Goal: Task Accomplishment & Management: Use online tool/utility

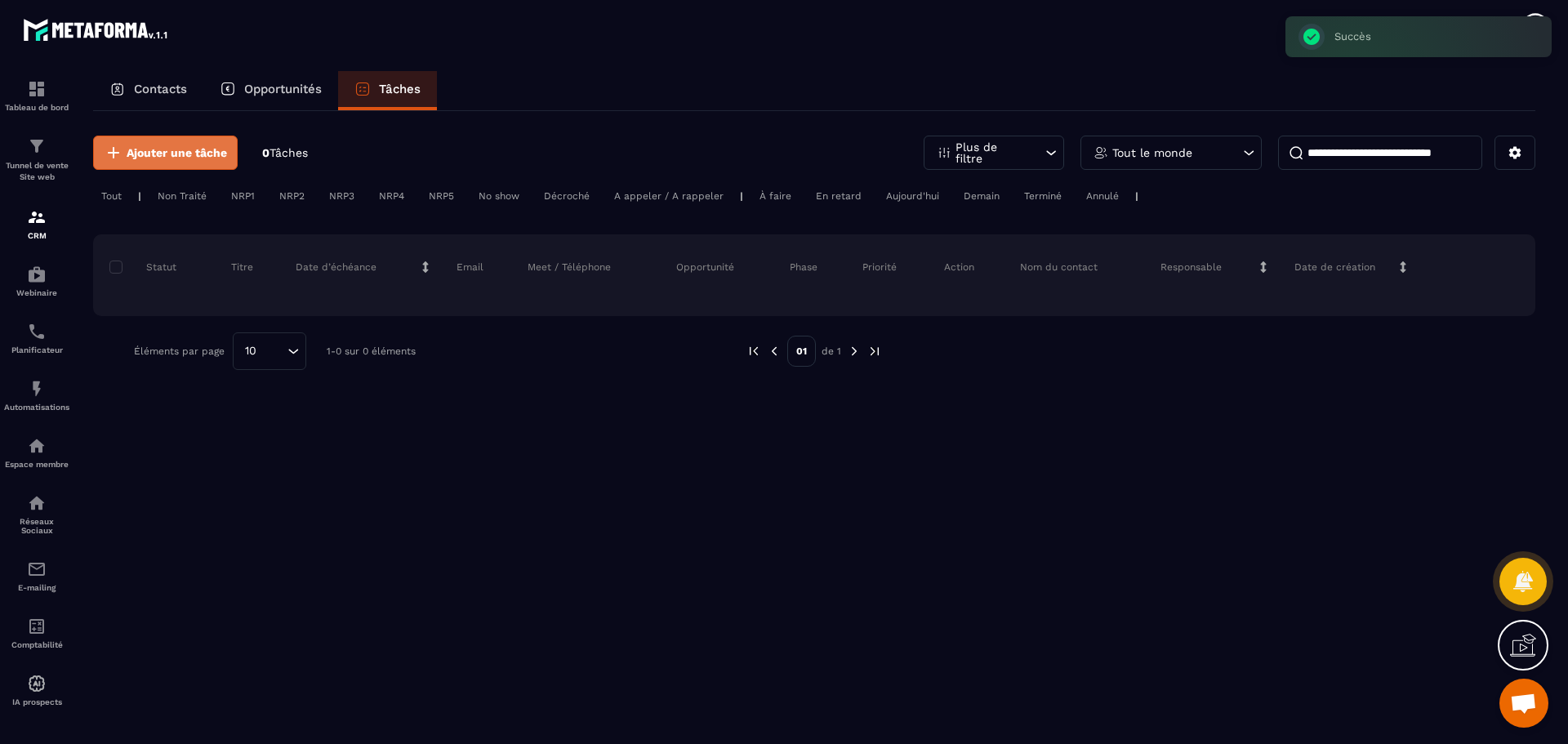
scroll to position [364, 0]
click at [193, 155] on span "Ajouter une tâche" at bounding box center [176, 153] width 101 height 17
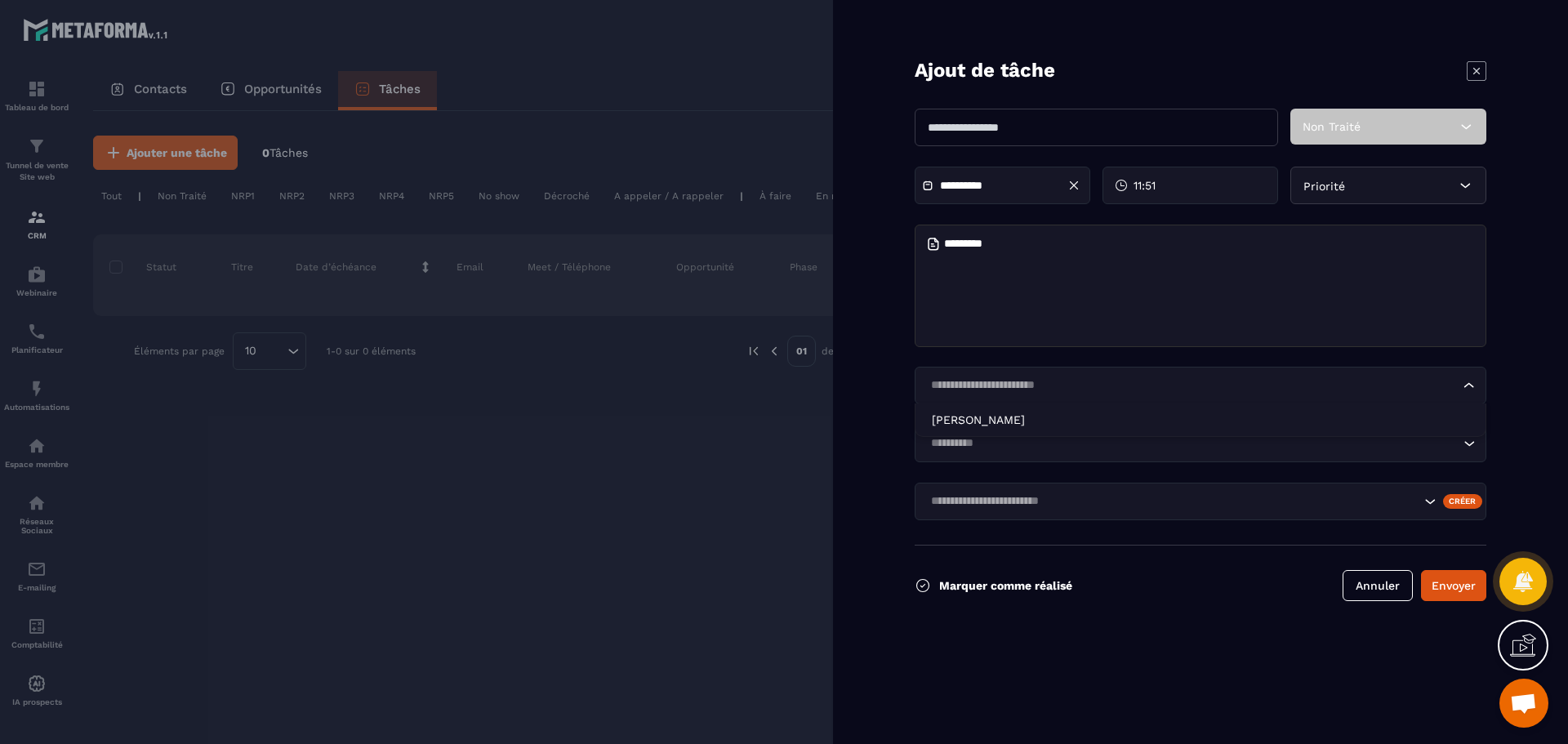
click at [994, 392] on input "Search for option" at bounding box center [1192, 385] width 534 height 18
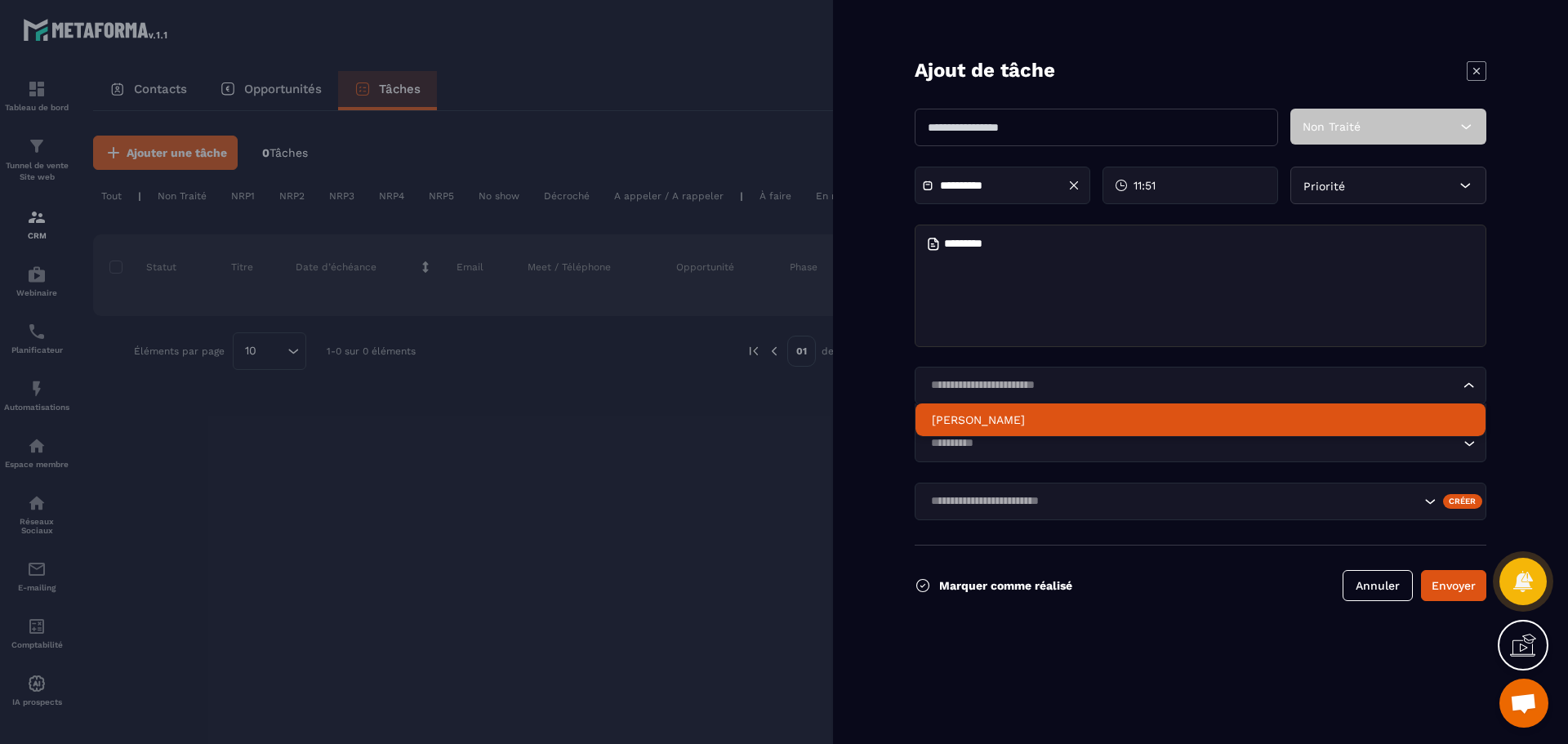
click at [1479, 64] on icon at bounding box center [1477, 71] width 20 height 20
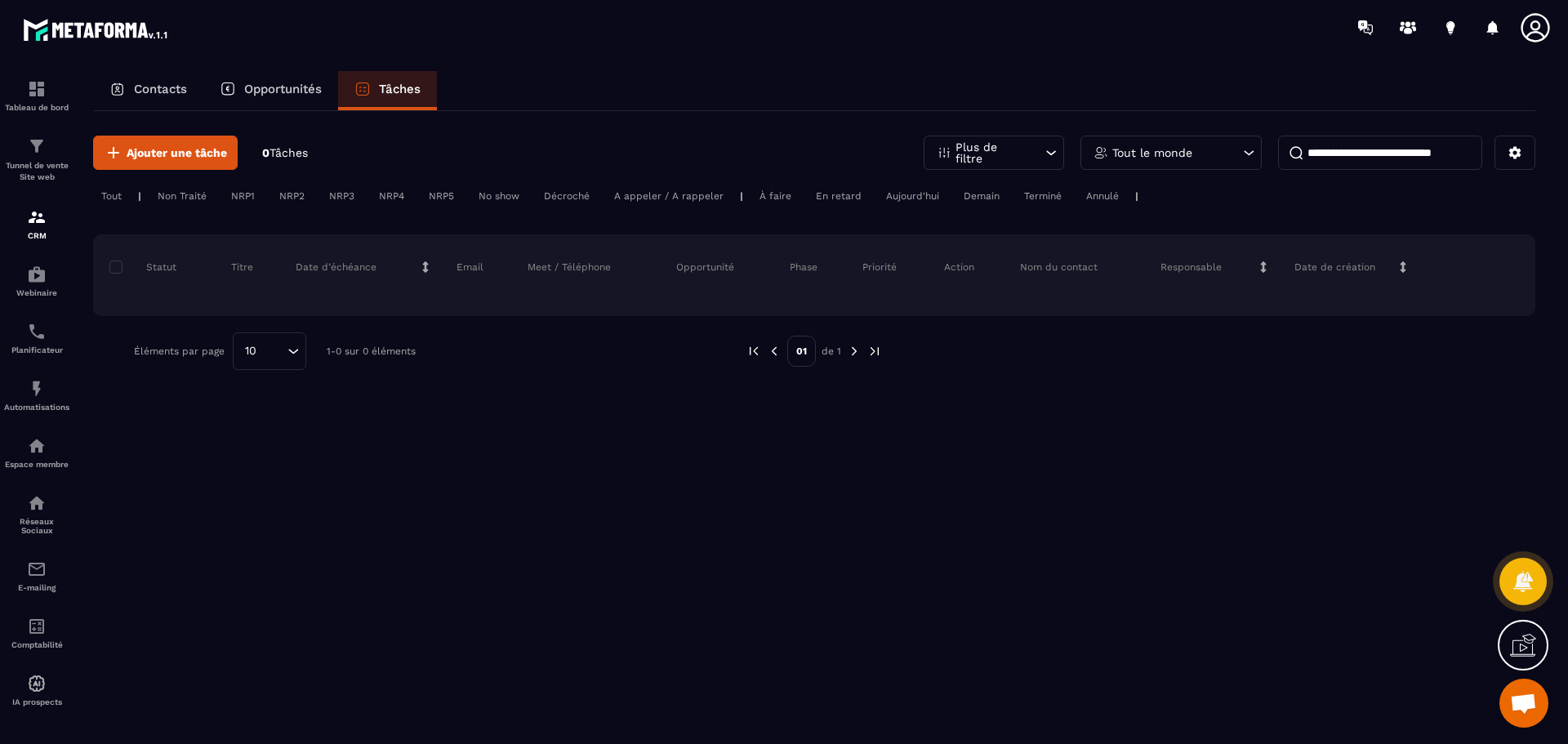
click at [254, 86] on p "Opportunités" at bounding box center [282, 88] width 77 height 15
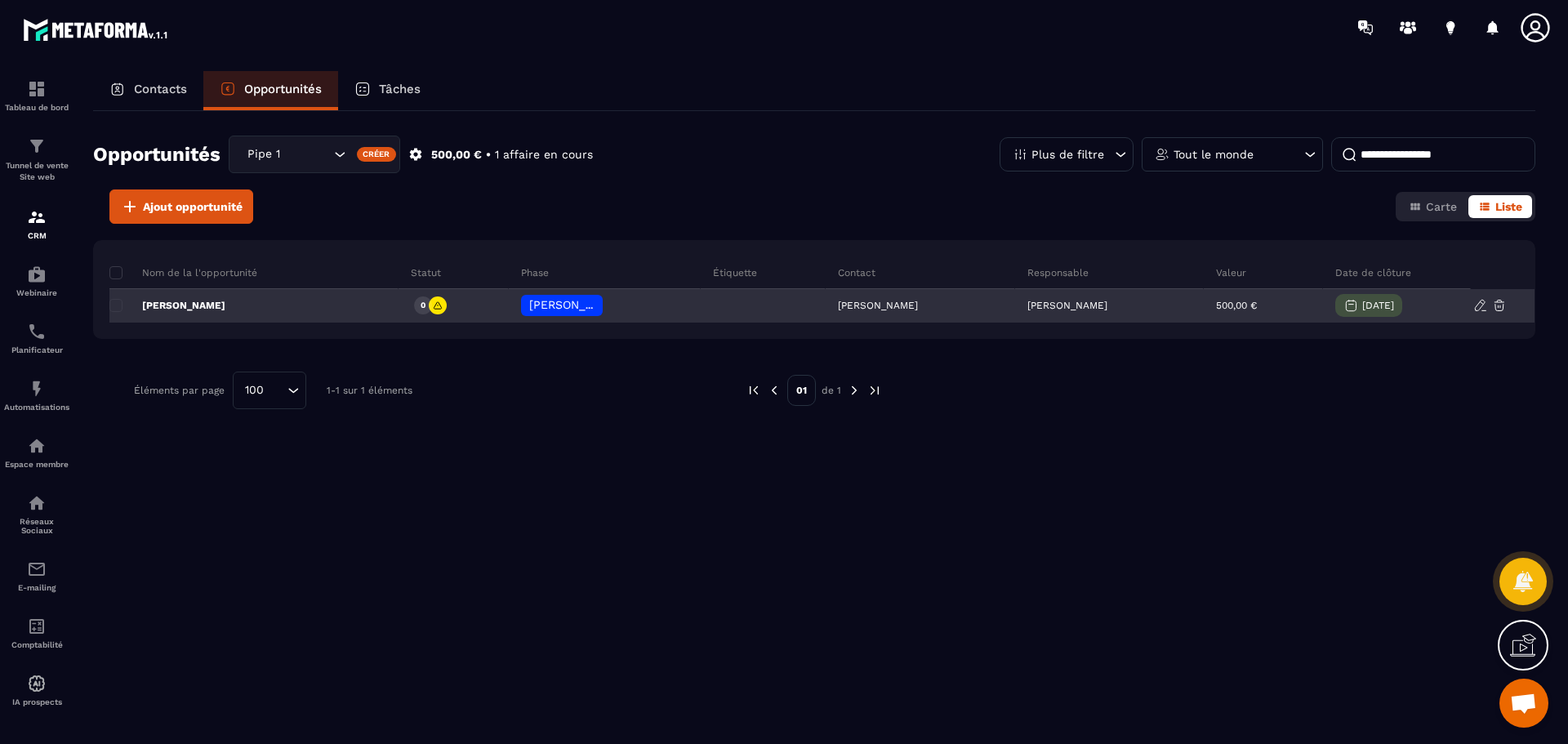
click at [1474, 302] on icon at bounding box center [1481, 304] width 15 height 15
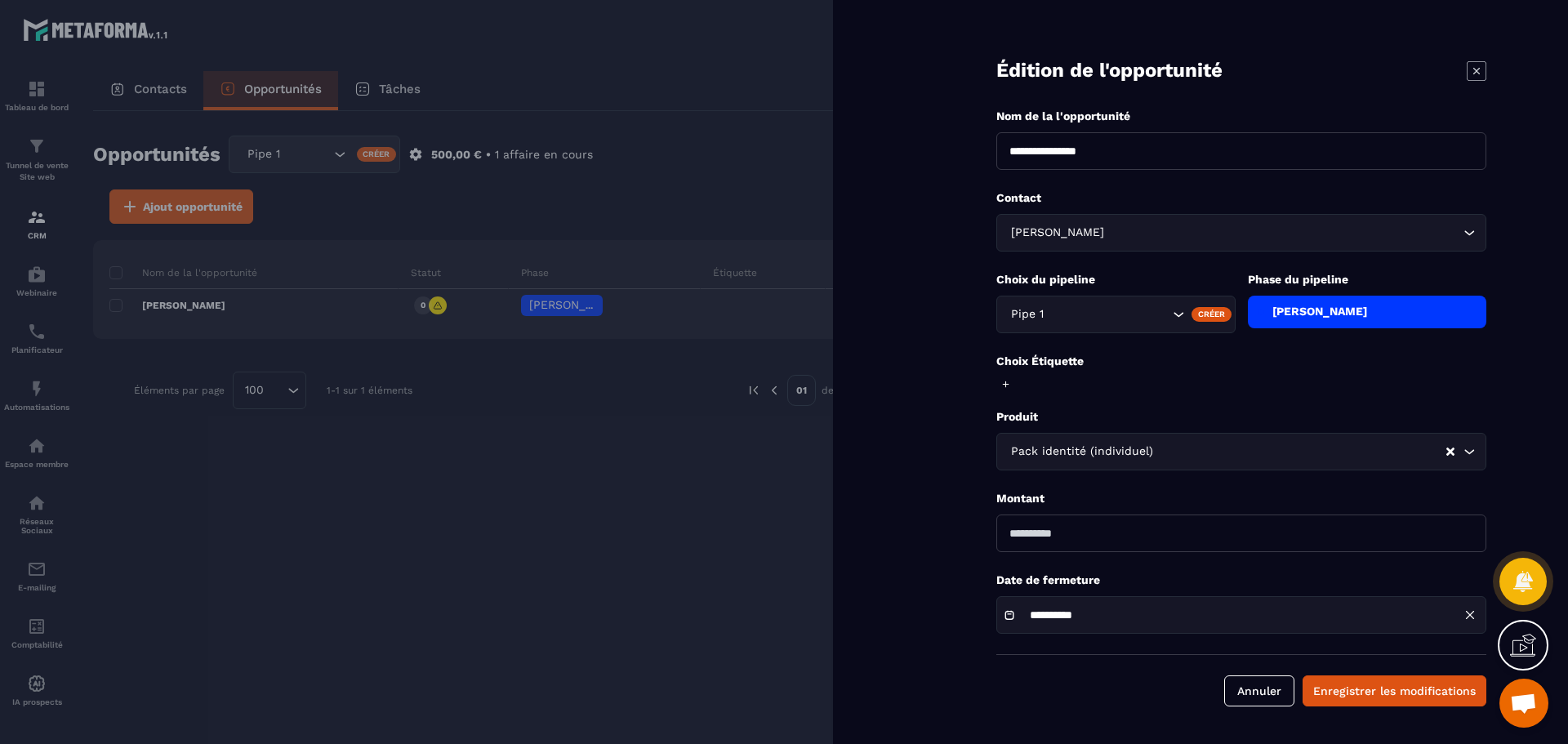
click at [1477, 62] on icon at bounding box center [1477, 71] width 20 height 20
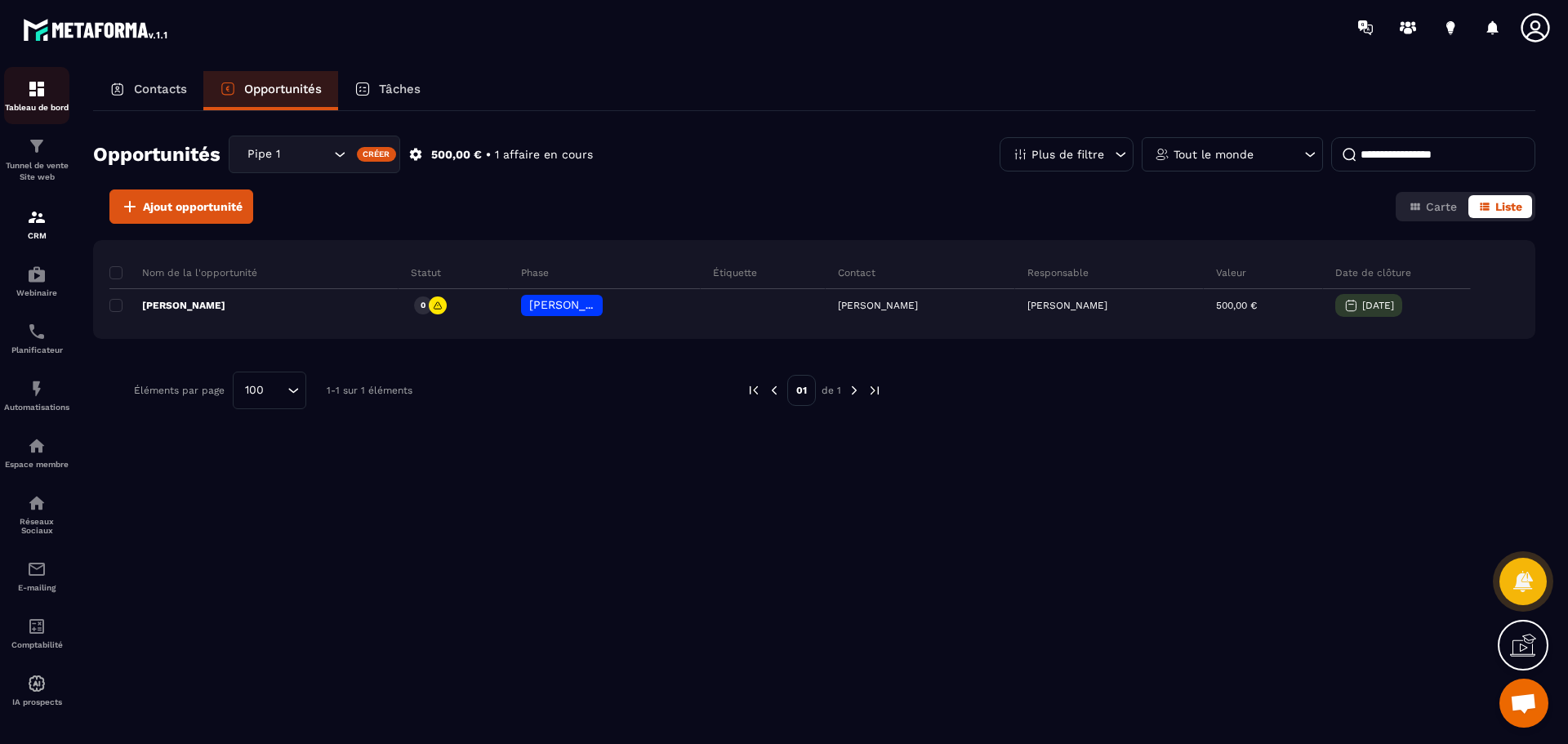
click at [19, 92] on div "Tableau de bord" at bounding box center [36, 95] width 66 height 32
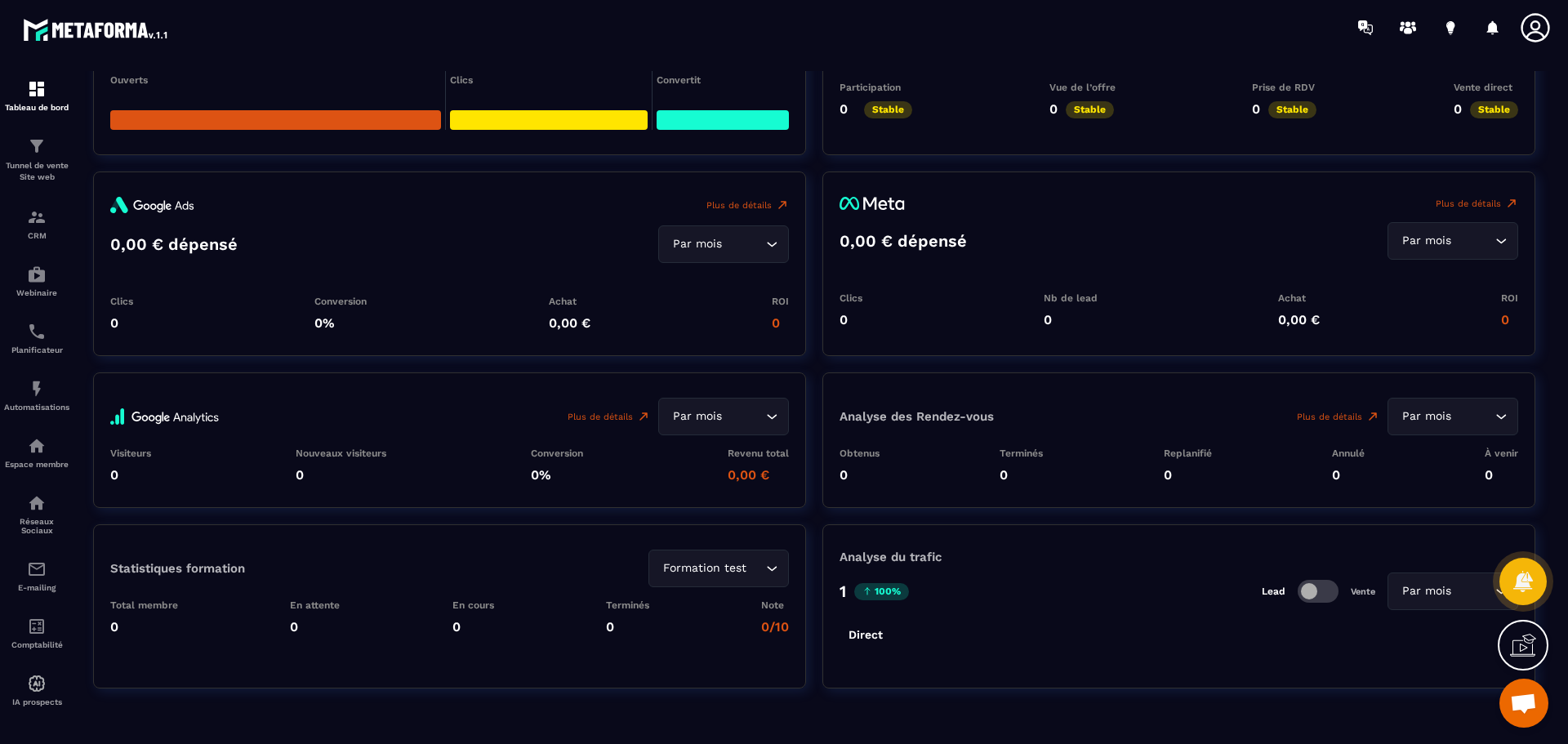
scroll to position [1822, 0]
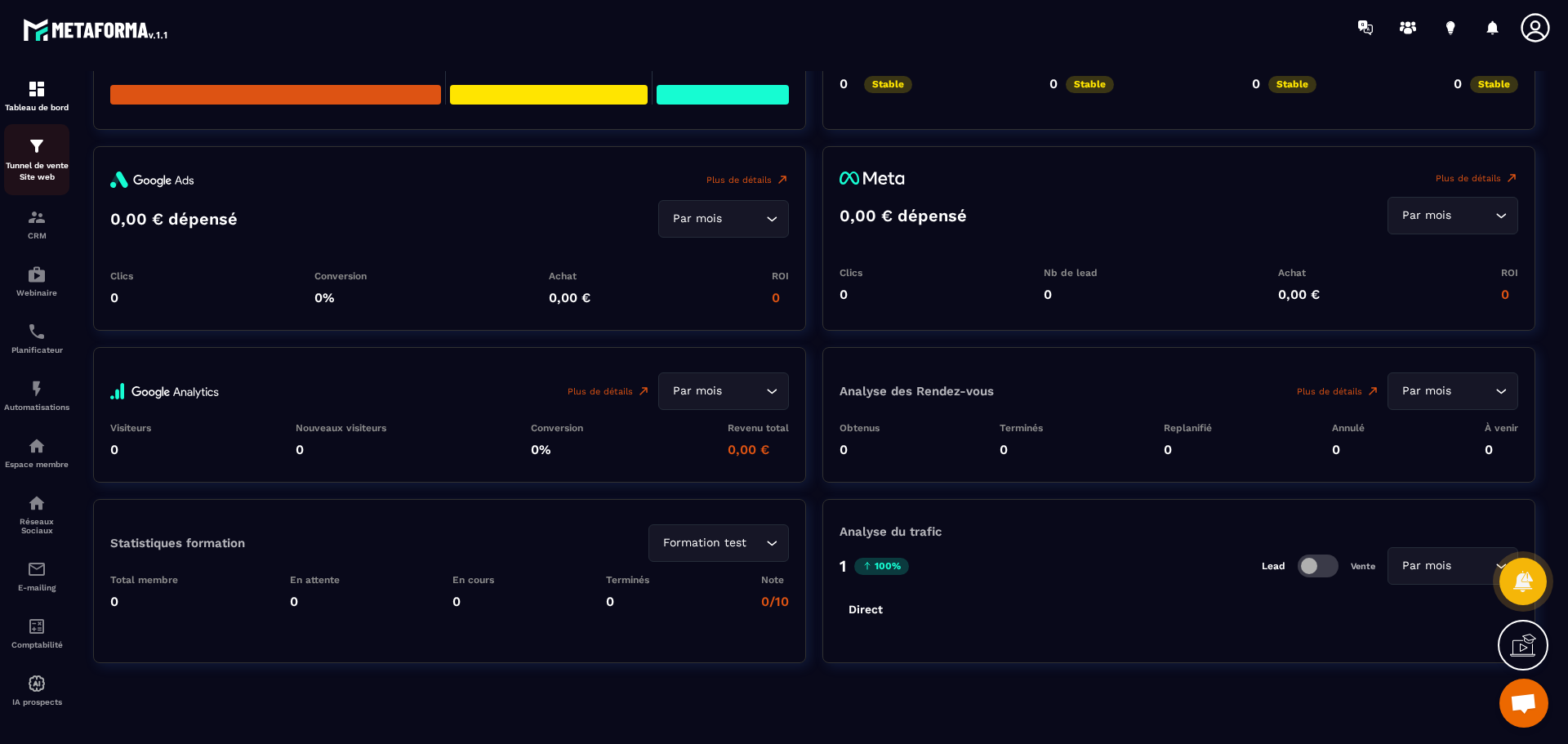
click at [18, 179] on p "Tunnel de vente Site web" at bounding box center [36, 170] width 66 height 23
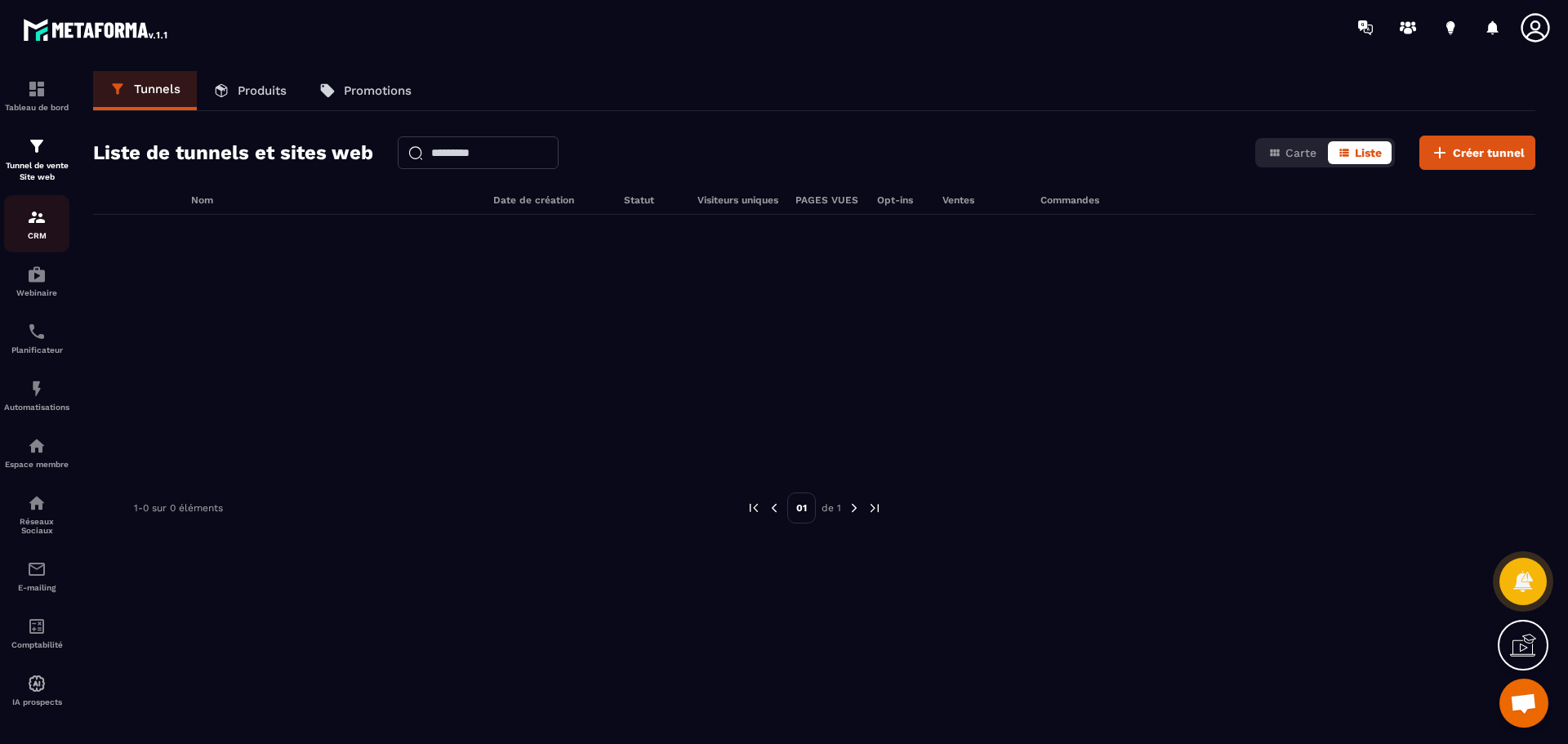
click at [52, 213] on div "CRM" at bounding box center [36, 223] width 66 height 32
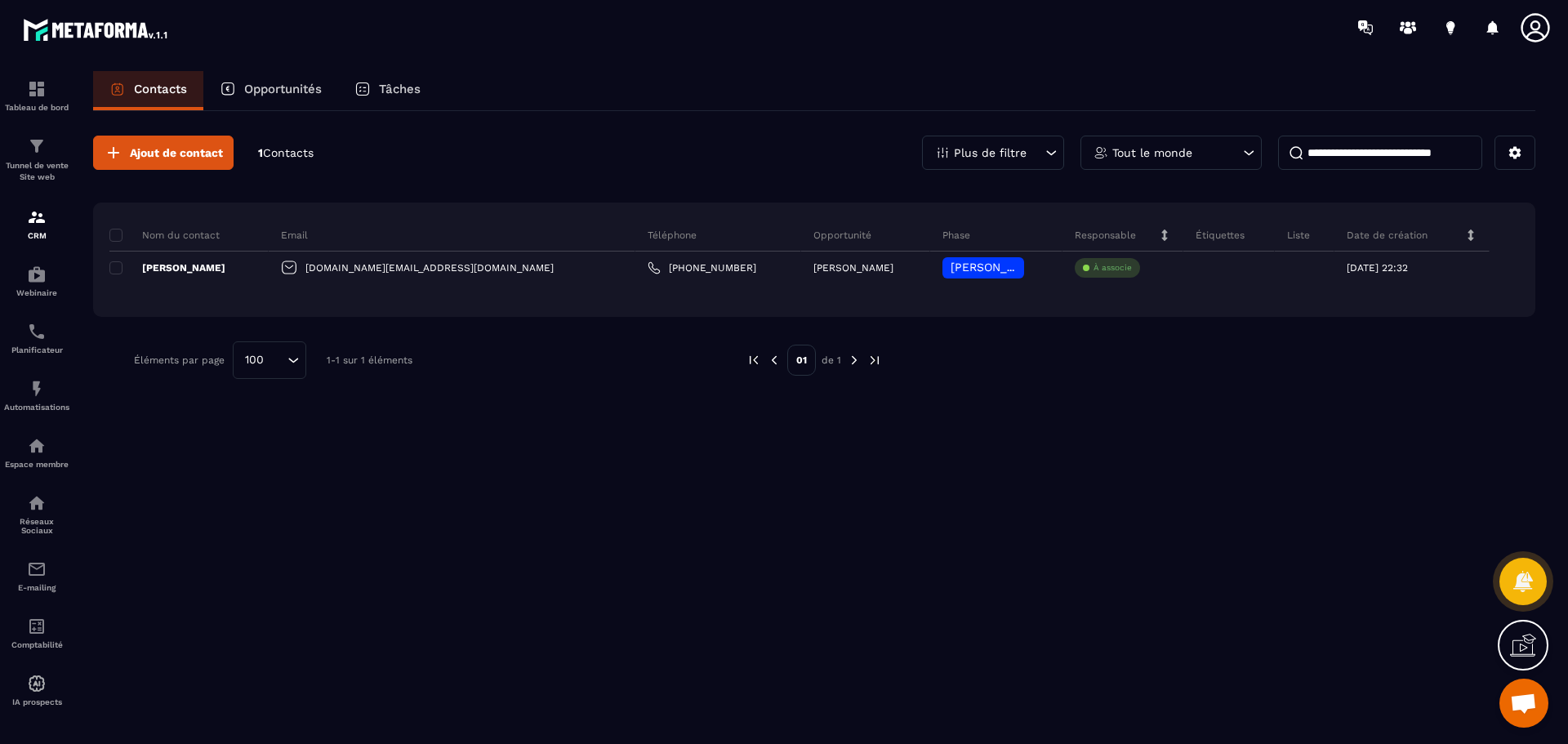
click at [249, 81] on div "Opportunités" at bounding box center [271, 91] width 135 height 39
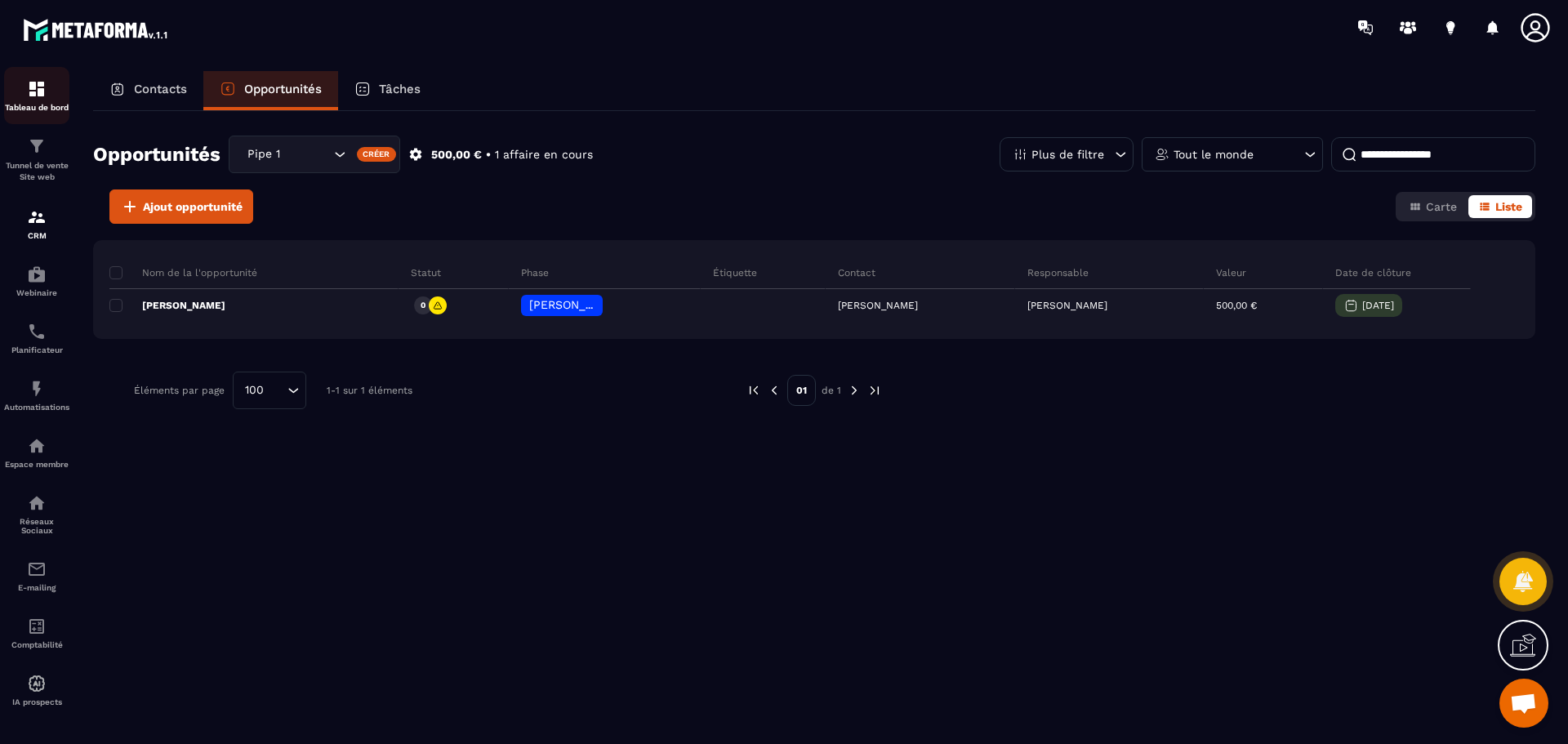
click at [18, 101] on div "Tableau de bord" at bounding box center [36, 95] width 66 height 32
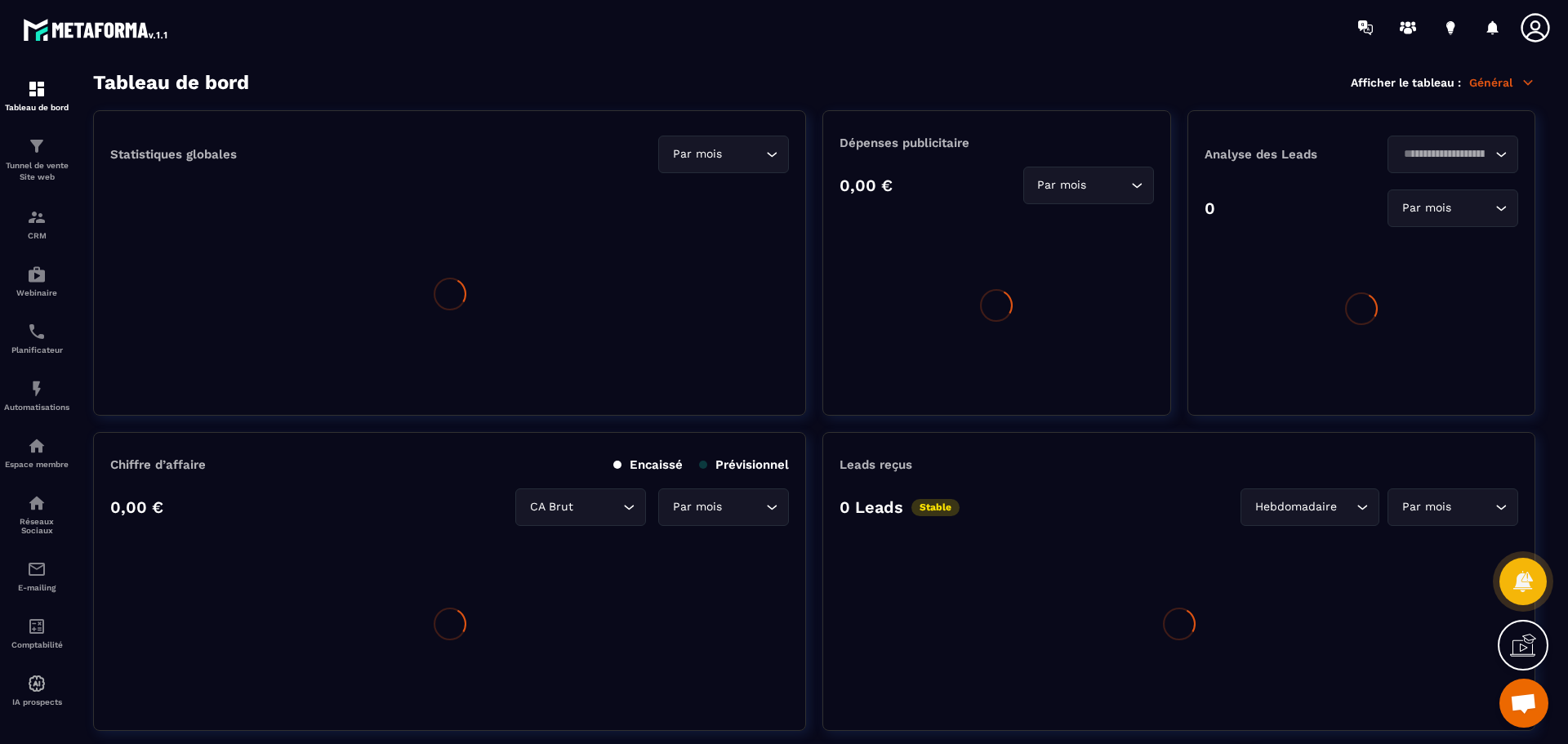
click at [1490, 79] on p "Général" at bounding box center [1502, 82] width 67 height 15
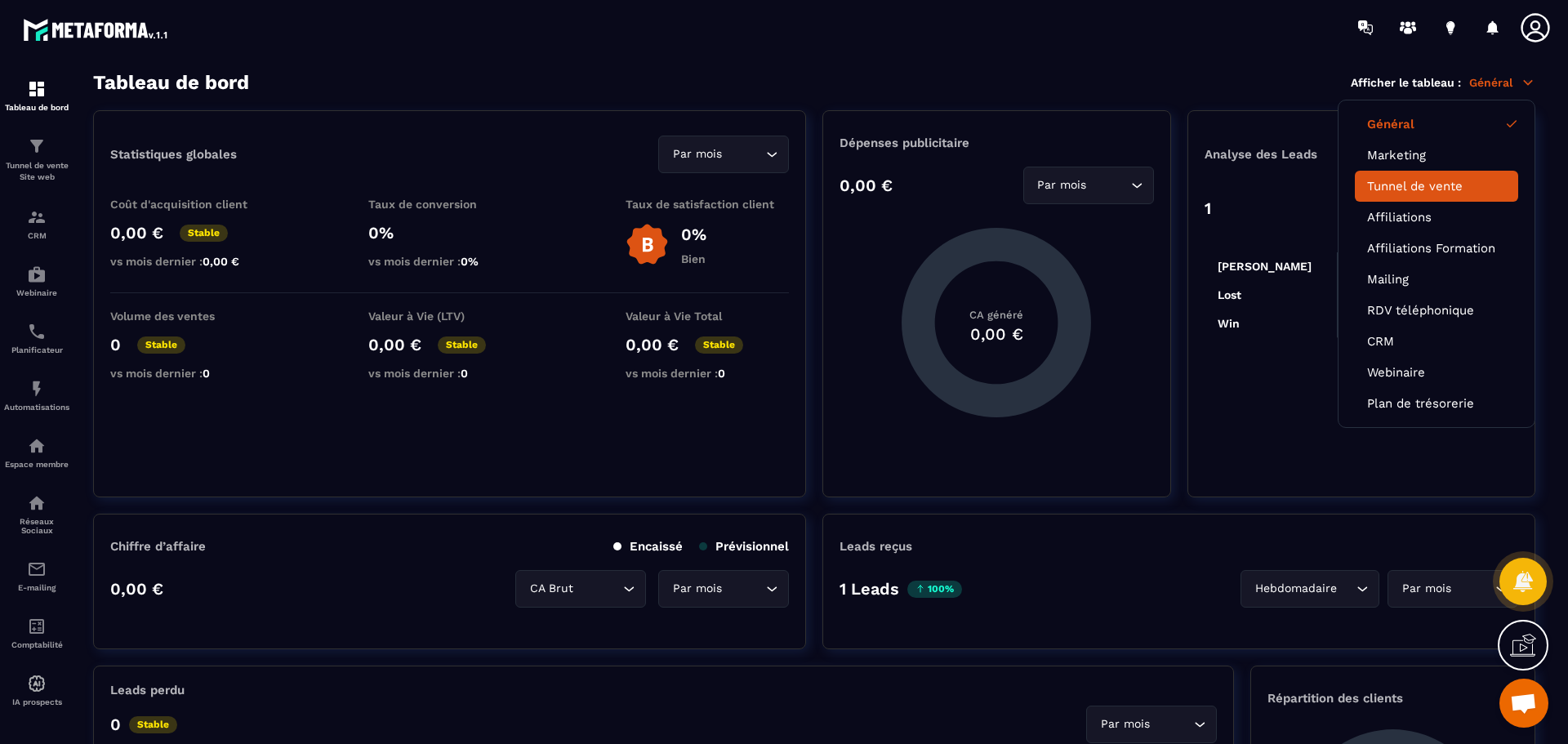
click at [1395, 183] on link "Tunnel de vente" at bounding box center [1437, 186] width 139 height 15
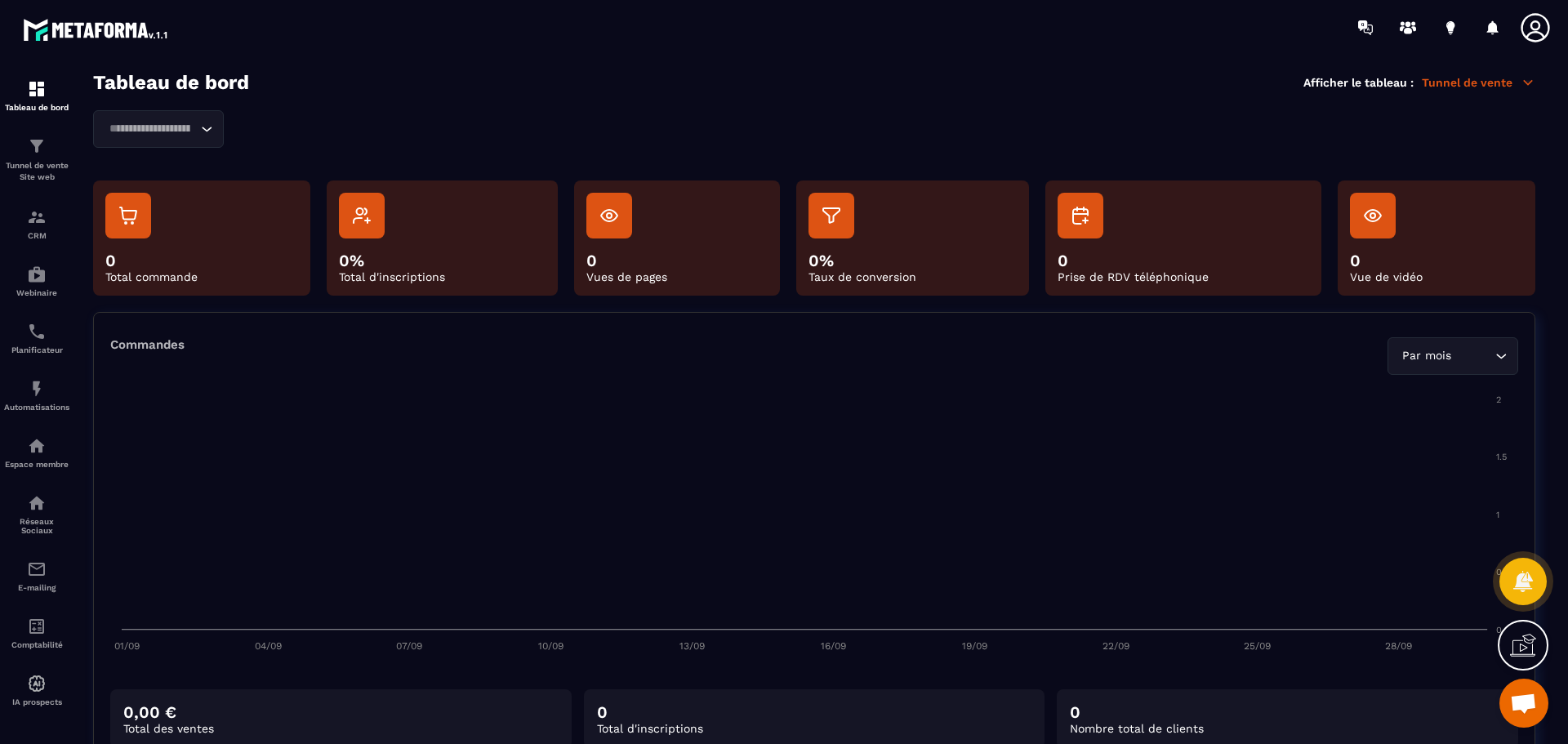
drag, startPoint x: 1498, startPoint y: 97, endPoint x: 1493, endPoint y: 91, distance: 7.8
click at [1493, 91] on section "Tableau de bord Afficher le tableau : Tunnel de vente Loading... 0 Total comman…" at bounding box center [814, 408] width 1475 height 674
click at [1480, 85] on p "Tunnel de vente" at bounding box center [1479, 82] width 114 height 15
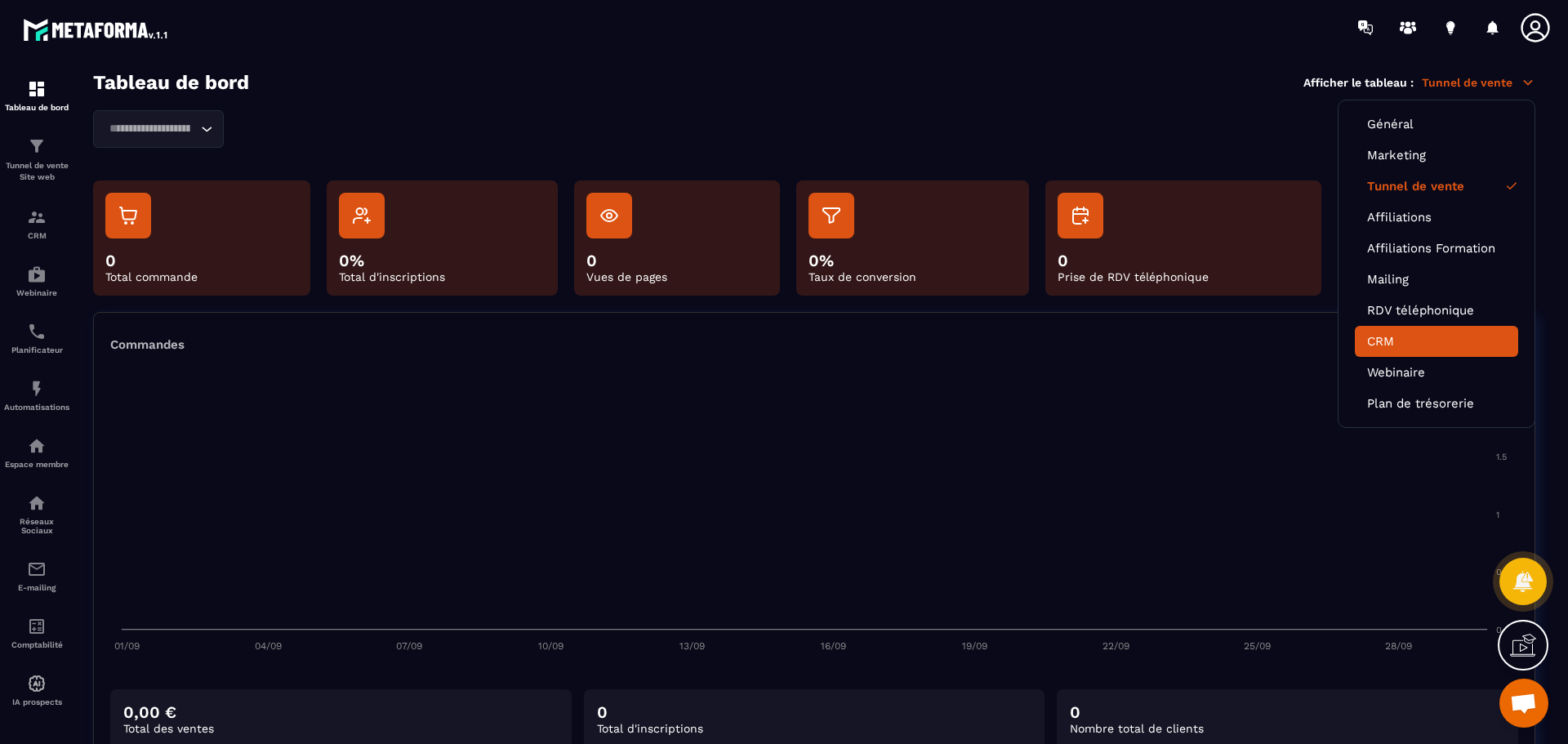
click at [1401, 333] on li "CRM" at bounding box center [1437, 342] width 164 height 31
click at [1377, 337] on link "CRM" at bounding box center [1437, 341] width 139 height 15
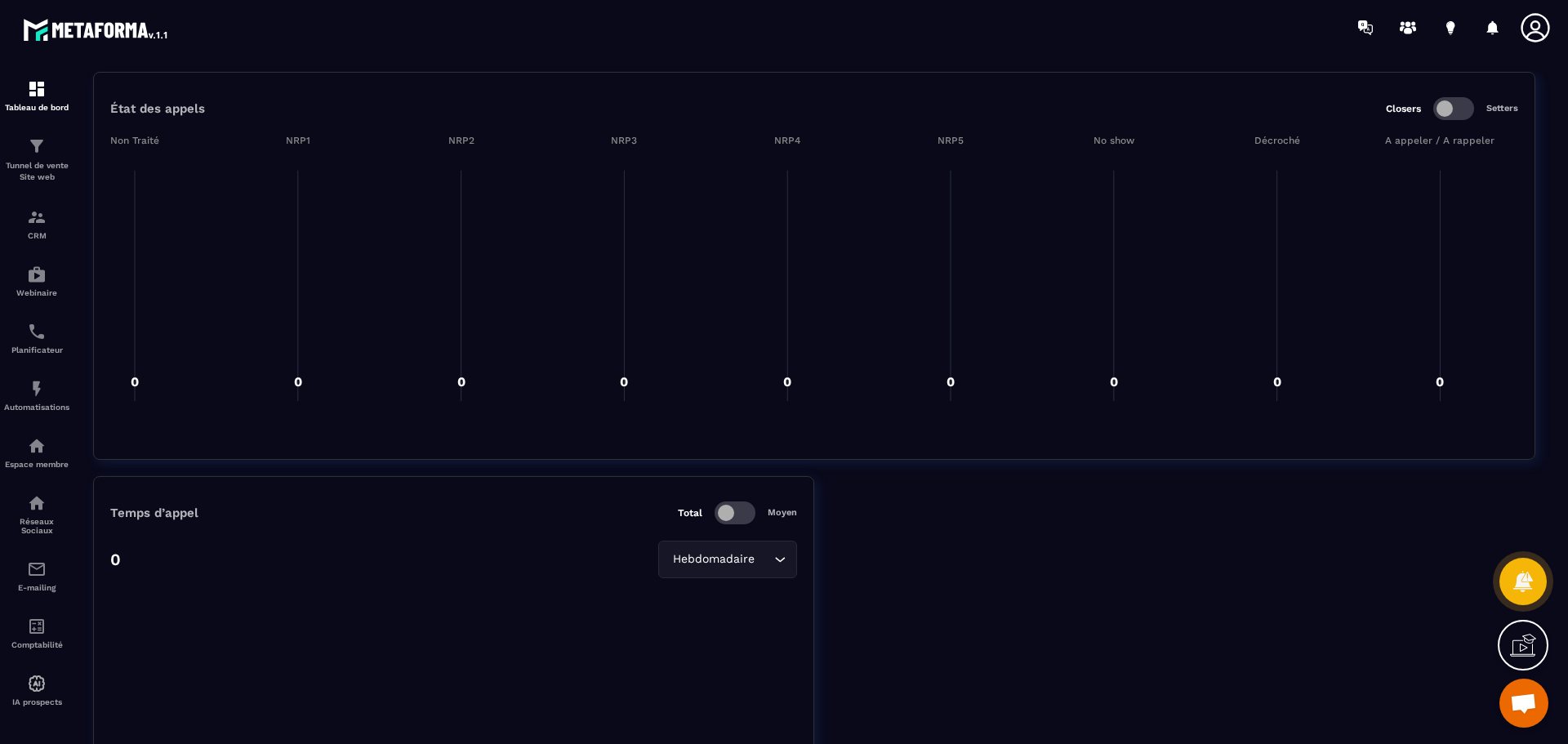
scroll to position [1524, 0]
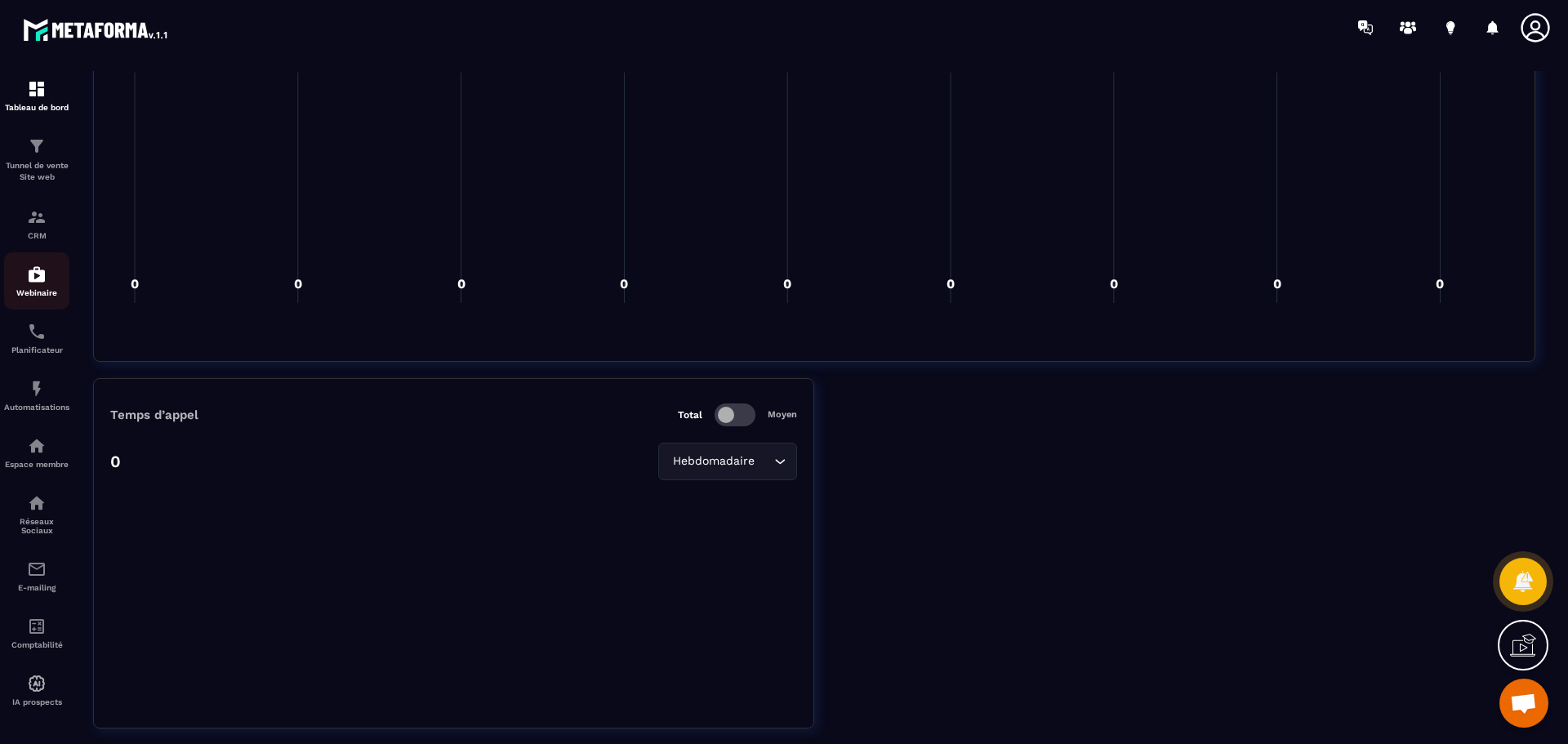
click at [41, 277] on img at bounding box center [37, 274] width 20 height 20
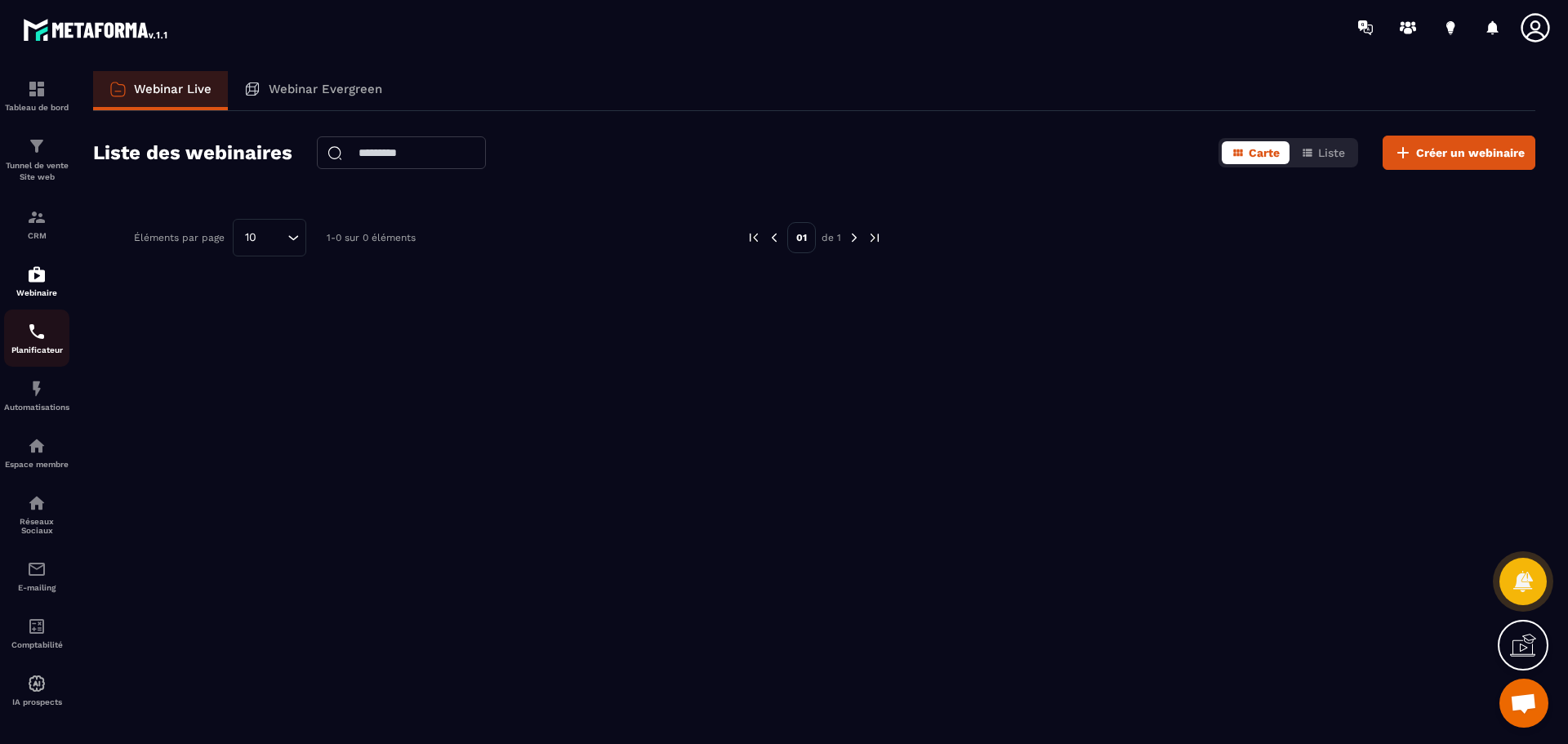
click at [23, 337] on div "Planificateur" at bounding box center [36, 338] width 66 height 32
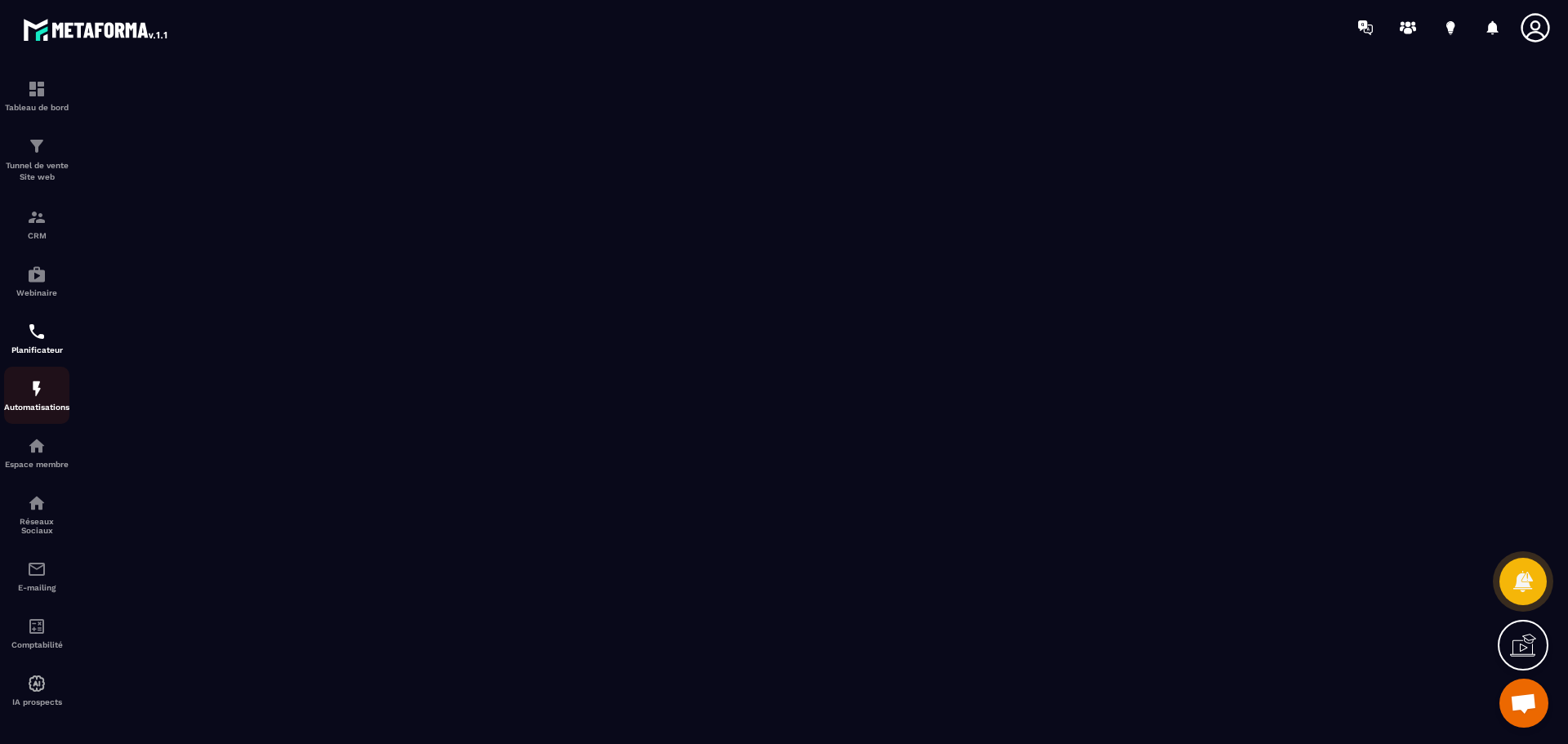
click at [48, 392] on div "Automatisations" at bounding box center [36, 395] width 66 height 32
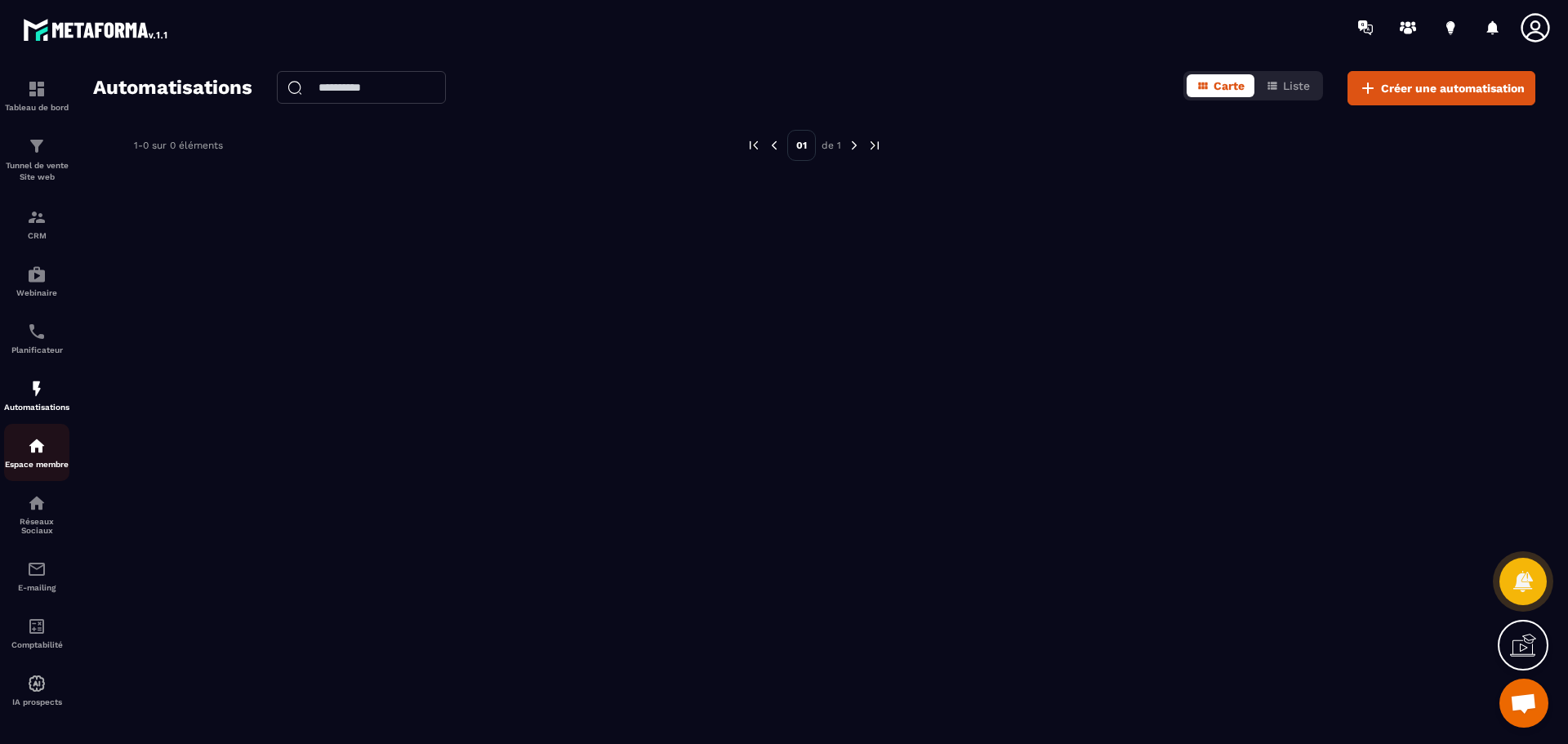
click at [8, 448] on div "Espace membre" at bounding box center [36, 451] width 66 height 32
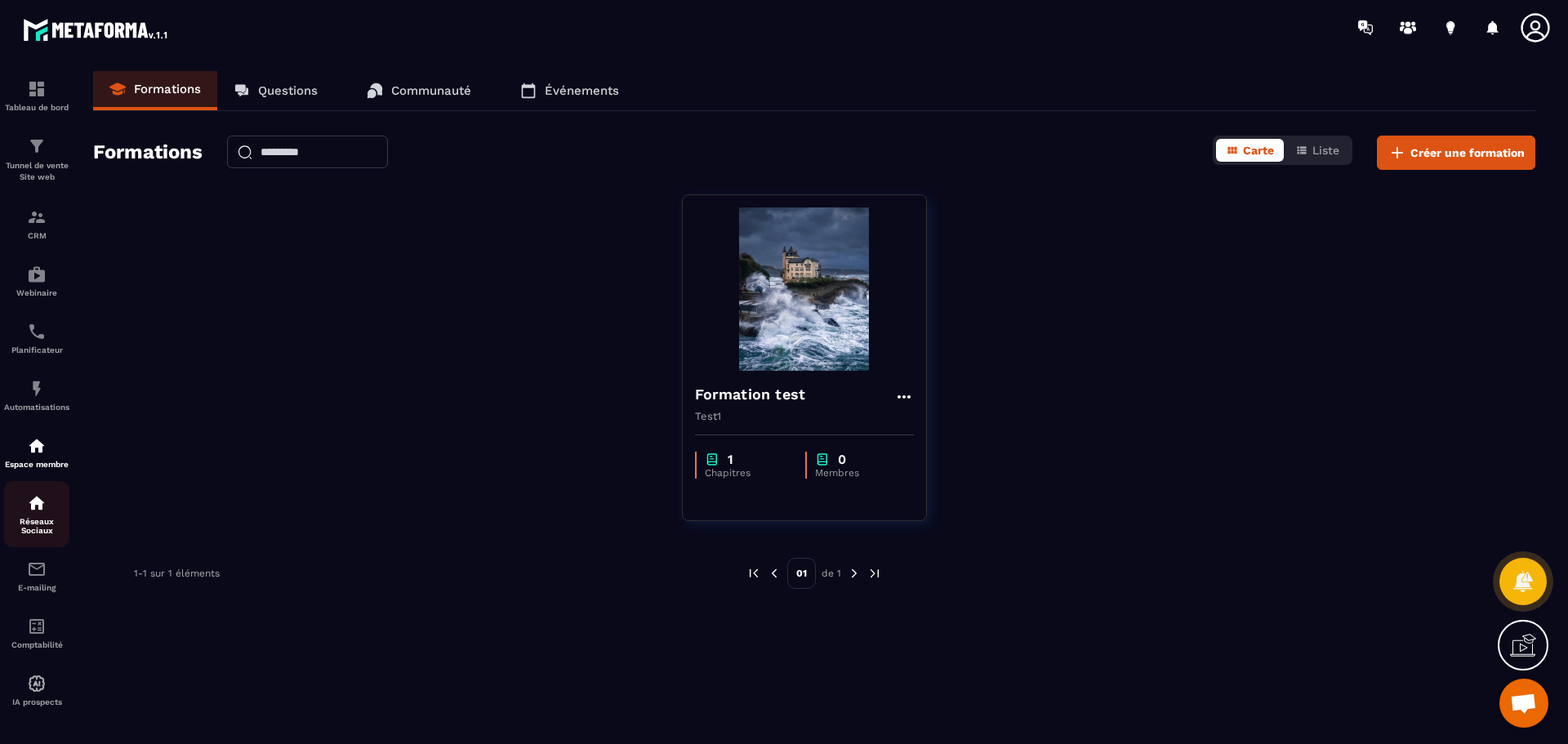
click at [23, 524] on p "Réseaux Sociaux" at bounding box center [36, 526] width 66 height 18
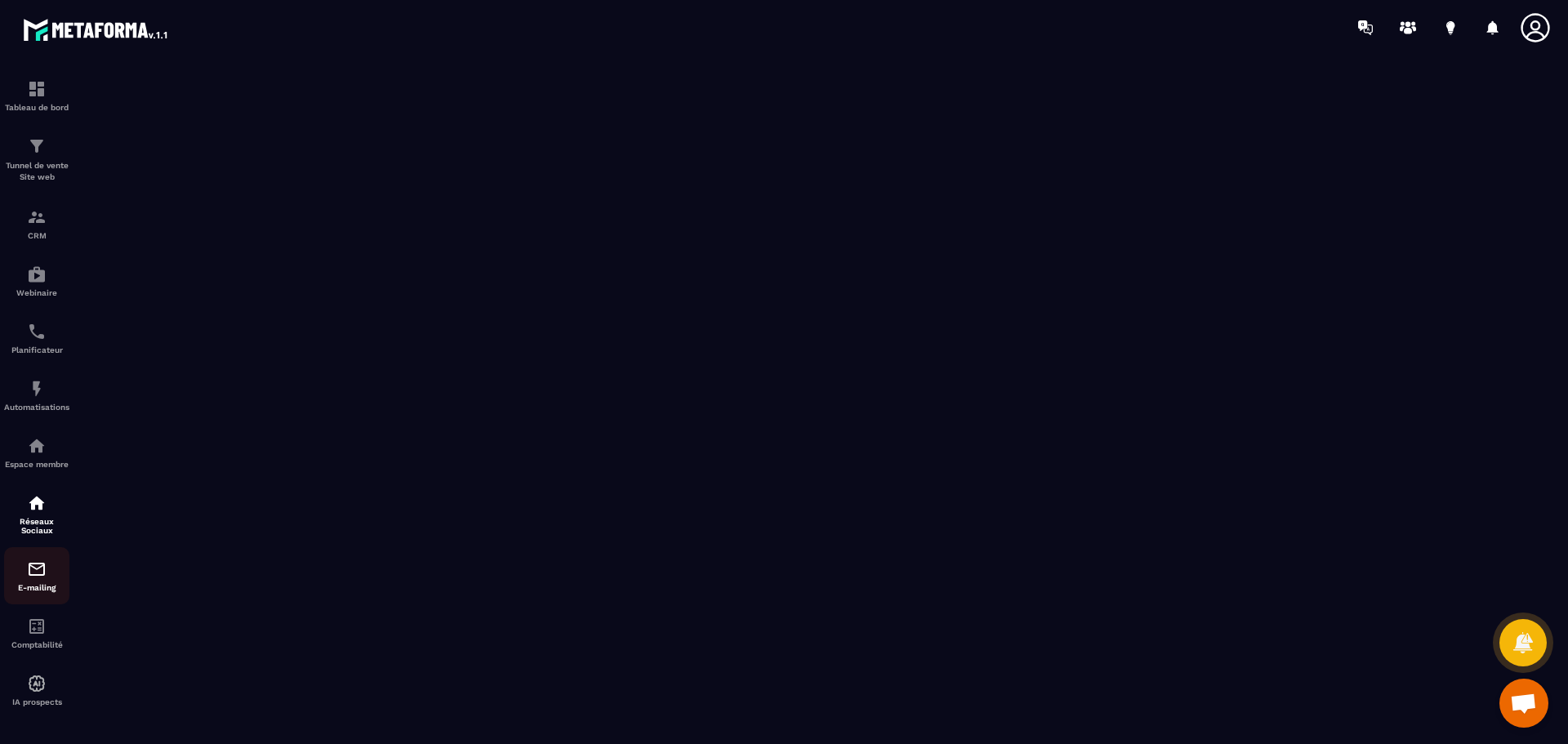
click at [27, 573] on img at bounding box center [37, 569] width 20 height 20
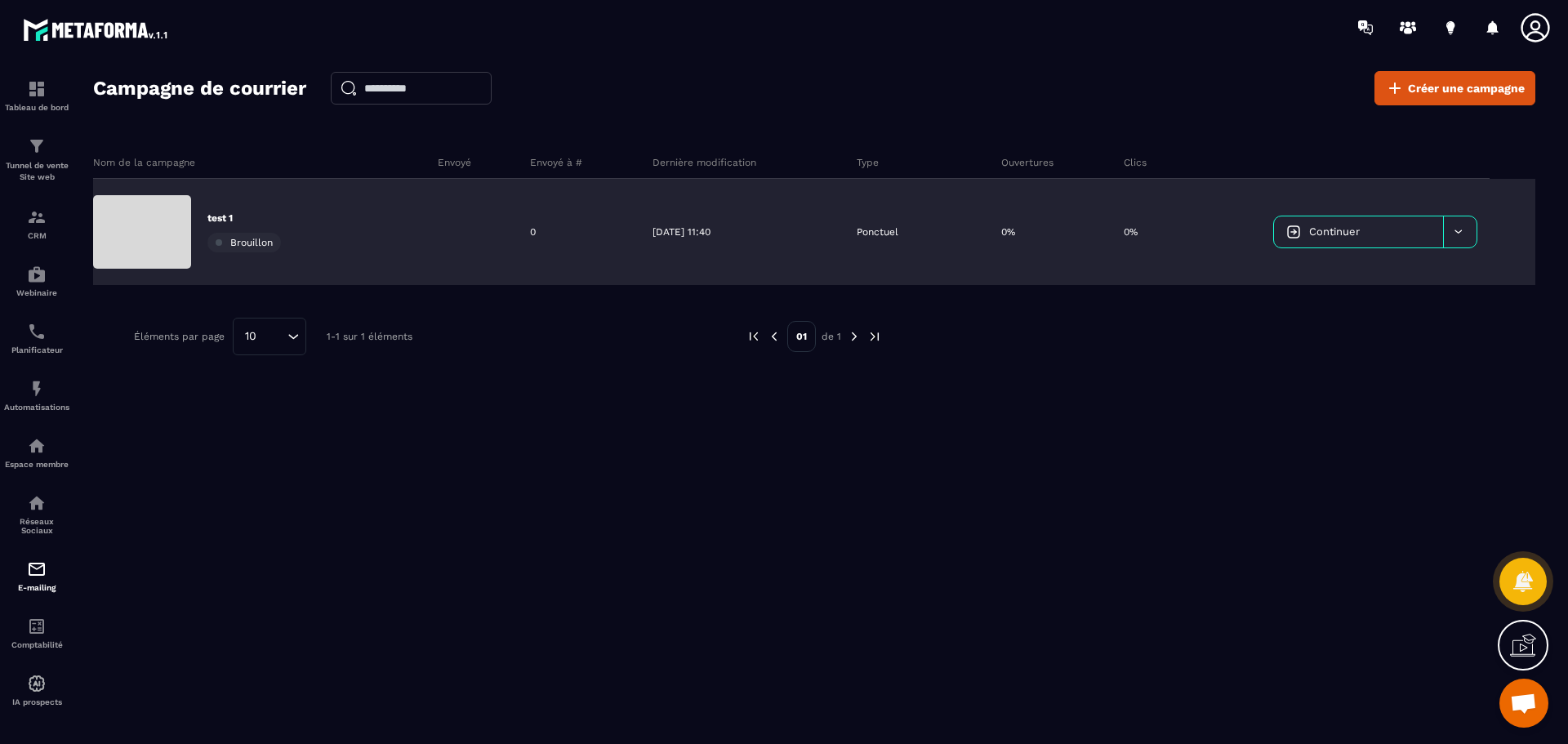
drag, startPoint x: 1237, startPoint y: 176, endPoint x: 1234, endPoint y: 192, distance: 16.3
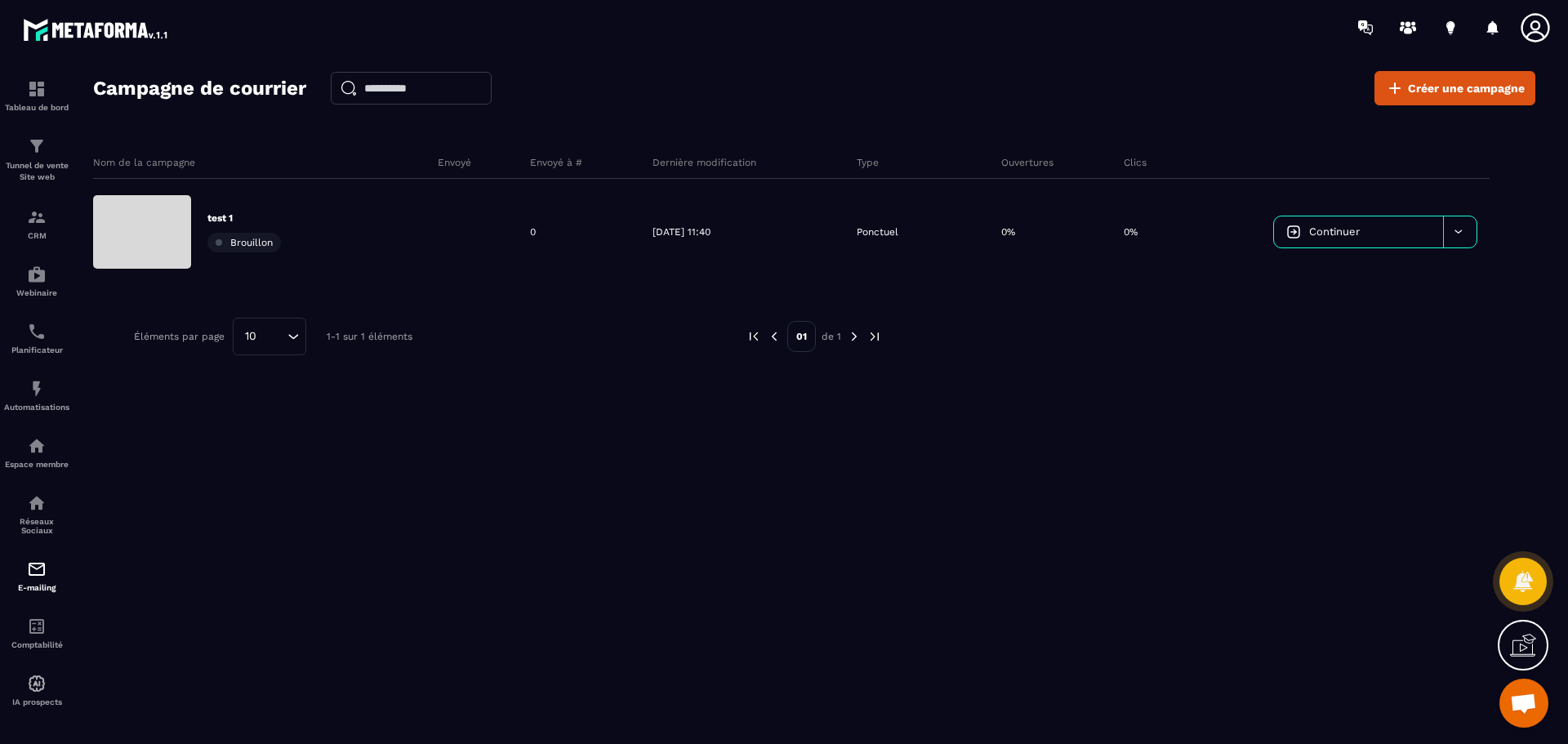
drag, startPoint x: 1234, startPoint y: 192, endPoint x: 499, endPoint y: 434, distance: 773.8
click at [496, 442] on div "Nom de la campagne Envoyé Envoyé à # Dernière modification Type Ouvertures Clic…" at bounding box center [814, 294] width 1443 height 327
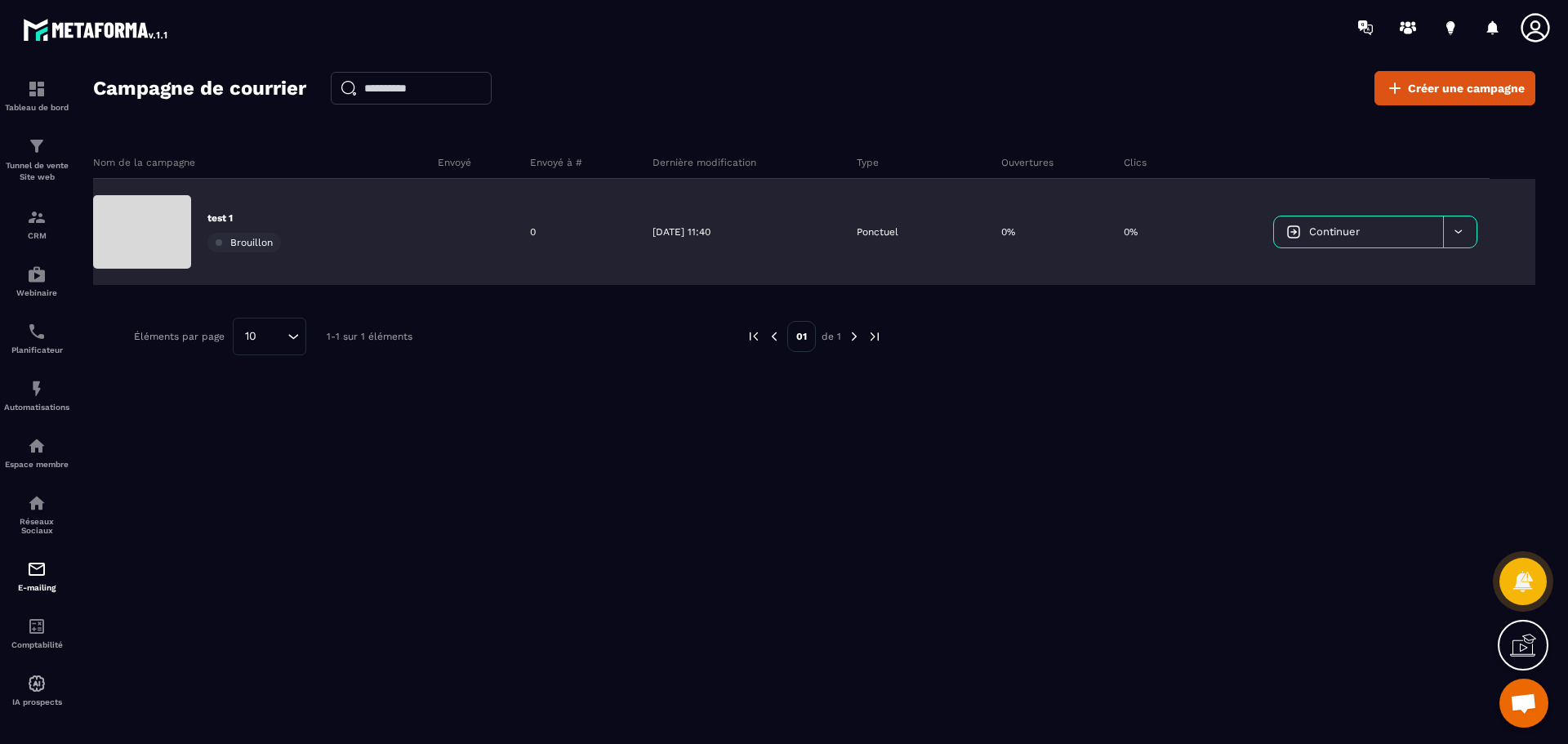
click at [1467, 244] on div at bounding box center [1460, 232] width 33 height 31
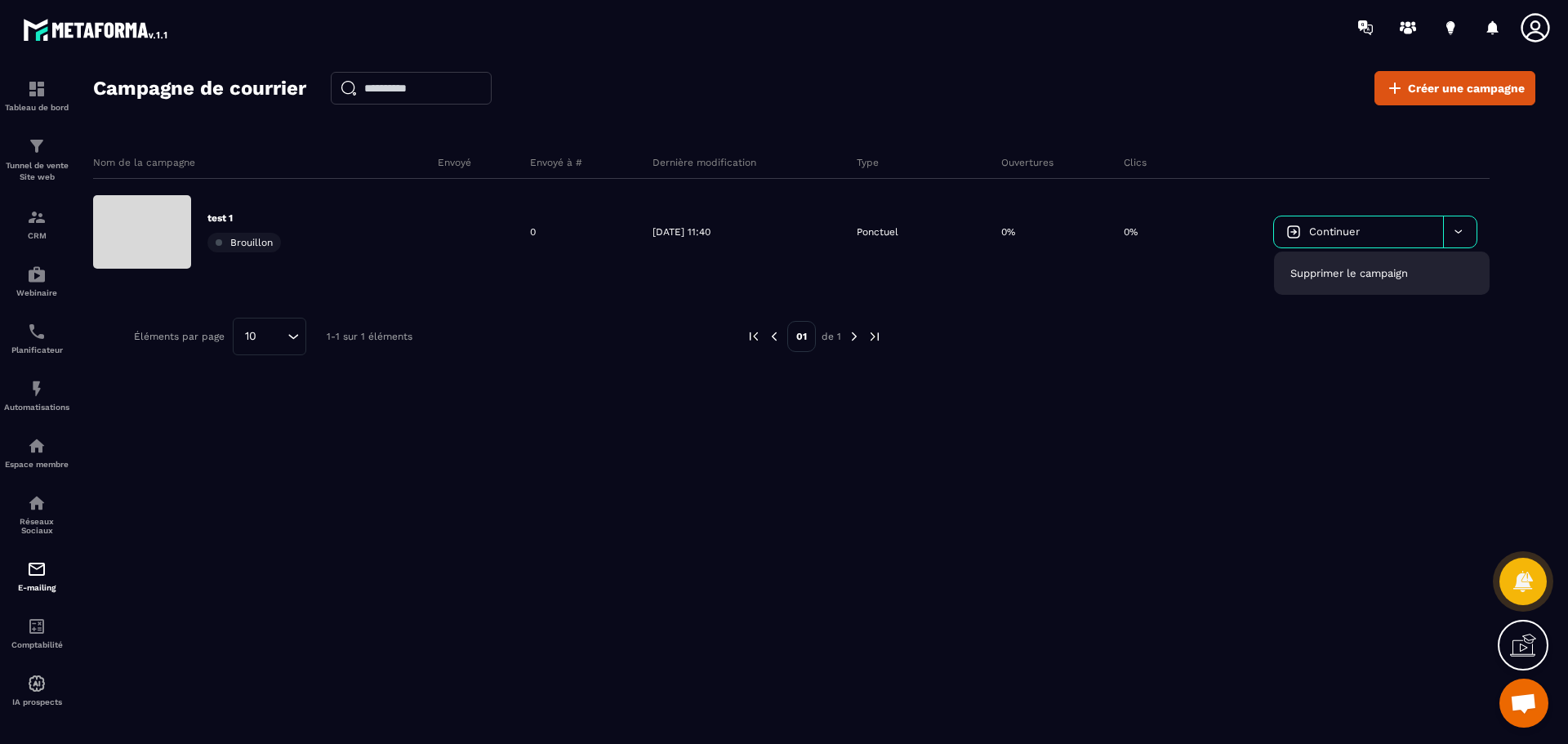
click at [1438, 360] on div "Nom de la campagne Envoyé Envoyé à # Dernière modification Type Ouvertures Clic…" at bounding box center [814, 294] width 1443 height 327
click at [21, 637] on div "Comptabilité" at bounding box center [36, 632] width 66 height 32
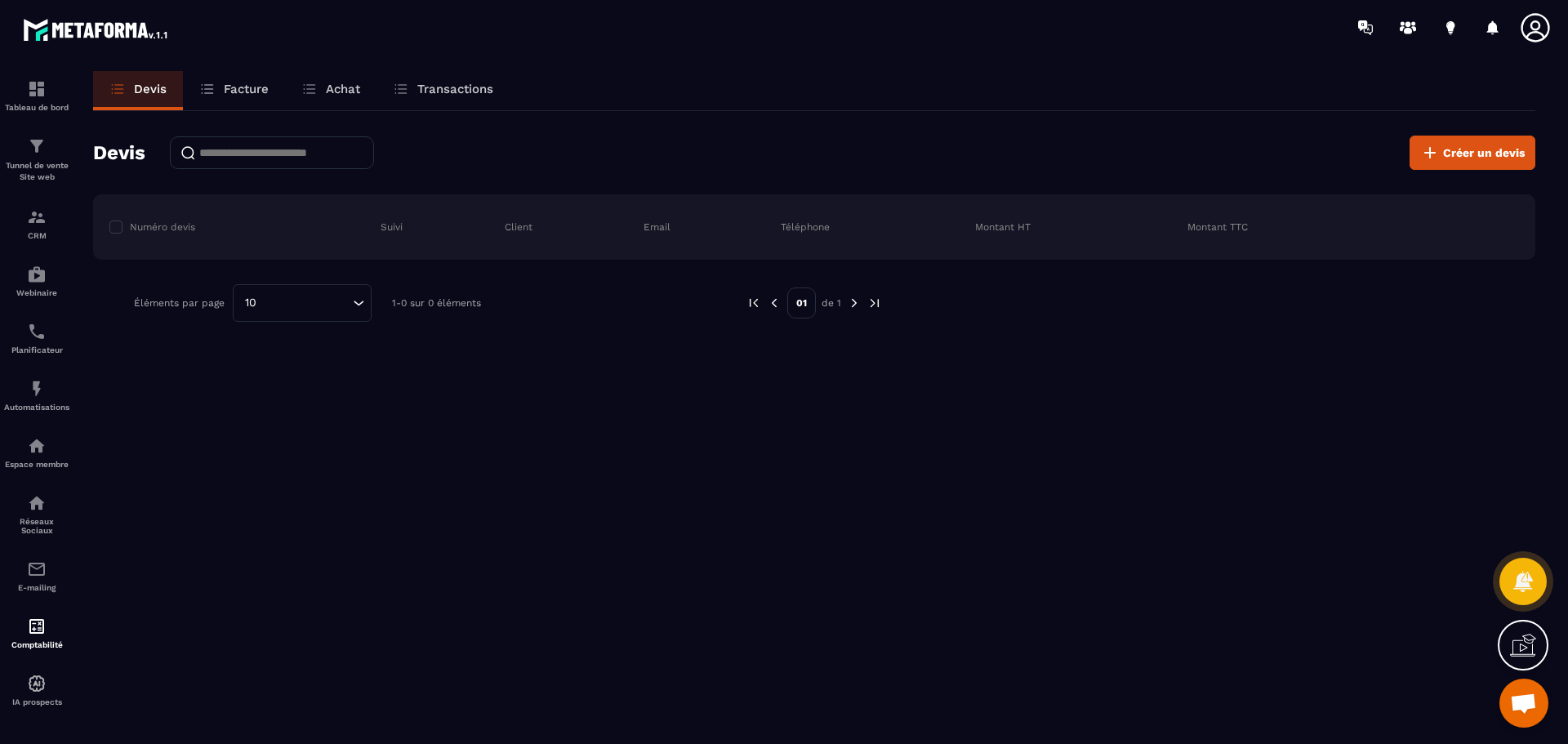
click at [199, 85] on icon at bounding box center [207, 89] width 17 height 17
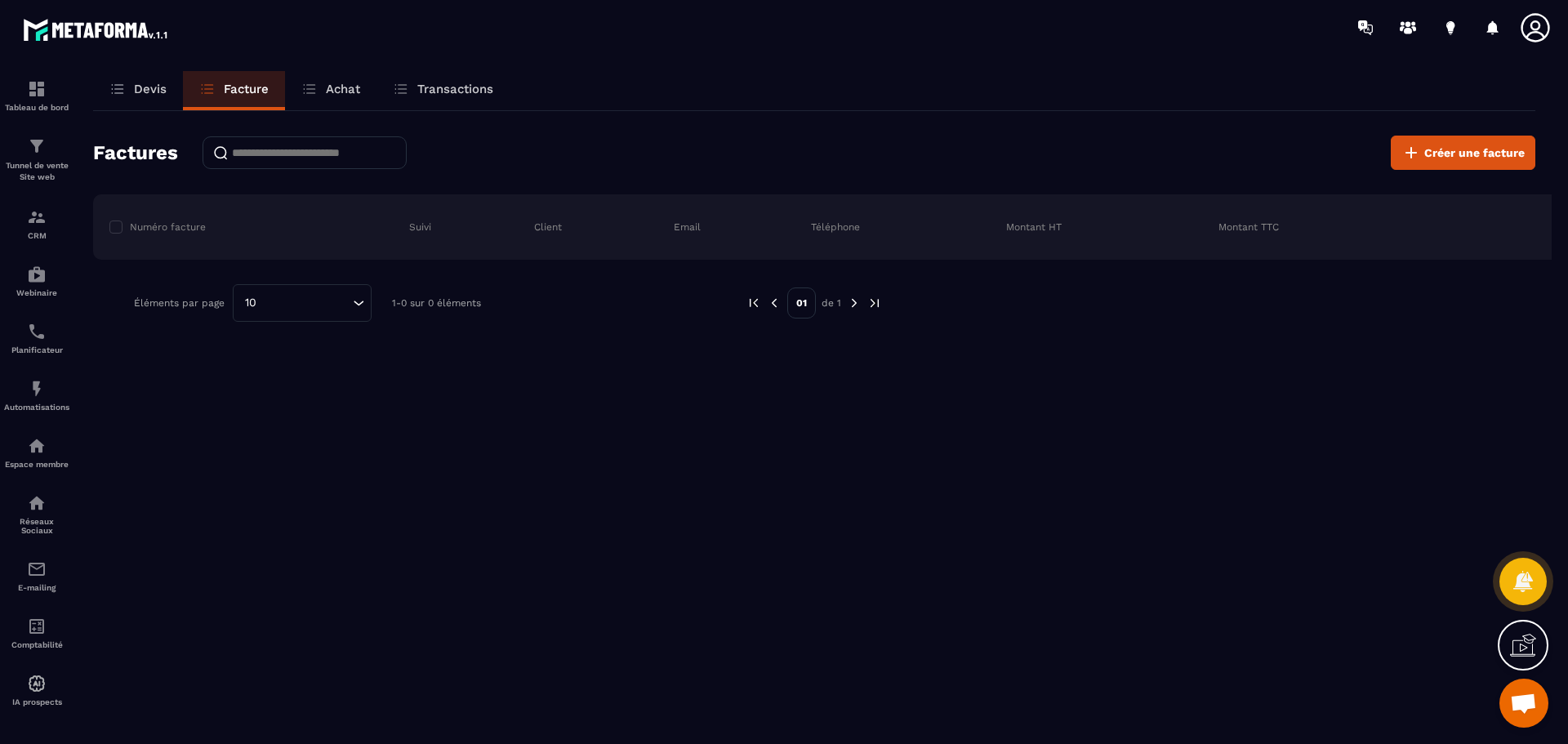
click at [148, 81] on link "Devis" at bounding box center [138, 91] width 90 height 39
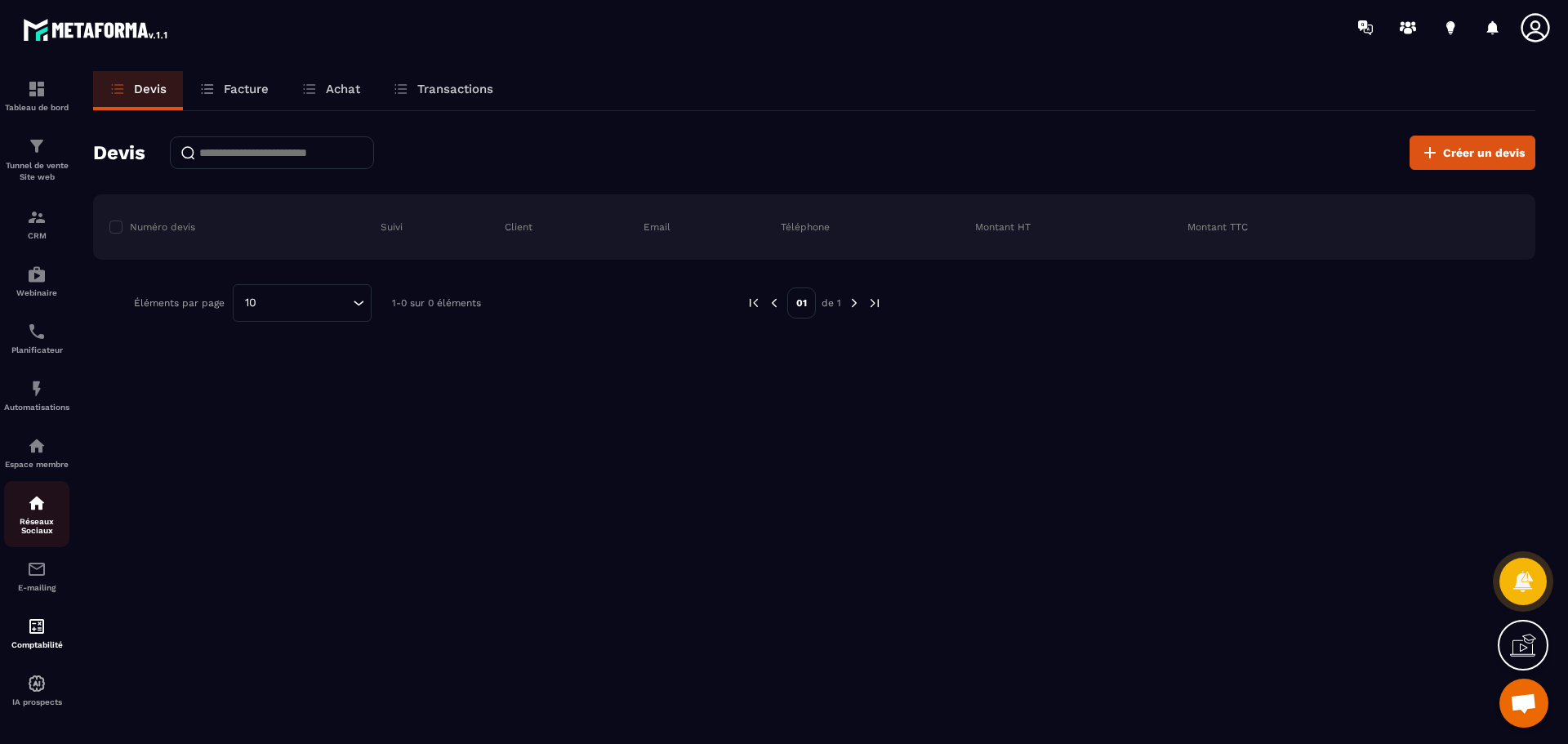
scroll to position [2, 0]
click at [31, 669] on div "IA prospects" at bounding box center [36, 688] width 66 height 57
click at [31, 696] on p "IA prospects" at bounding box center [36, 700] width 66 height 9
click at [52, 81] on div "Tableau de bord" at bounding box center [36, 93] width 66 height 32
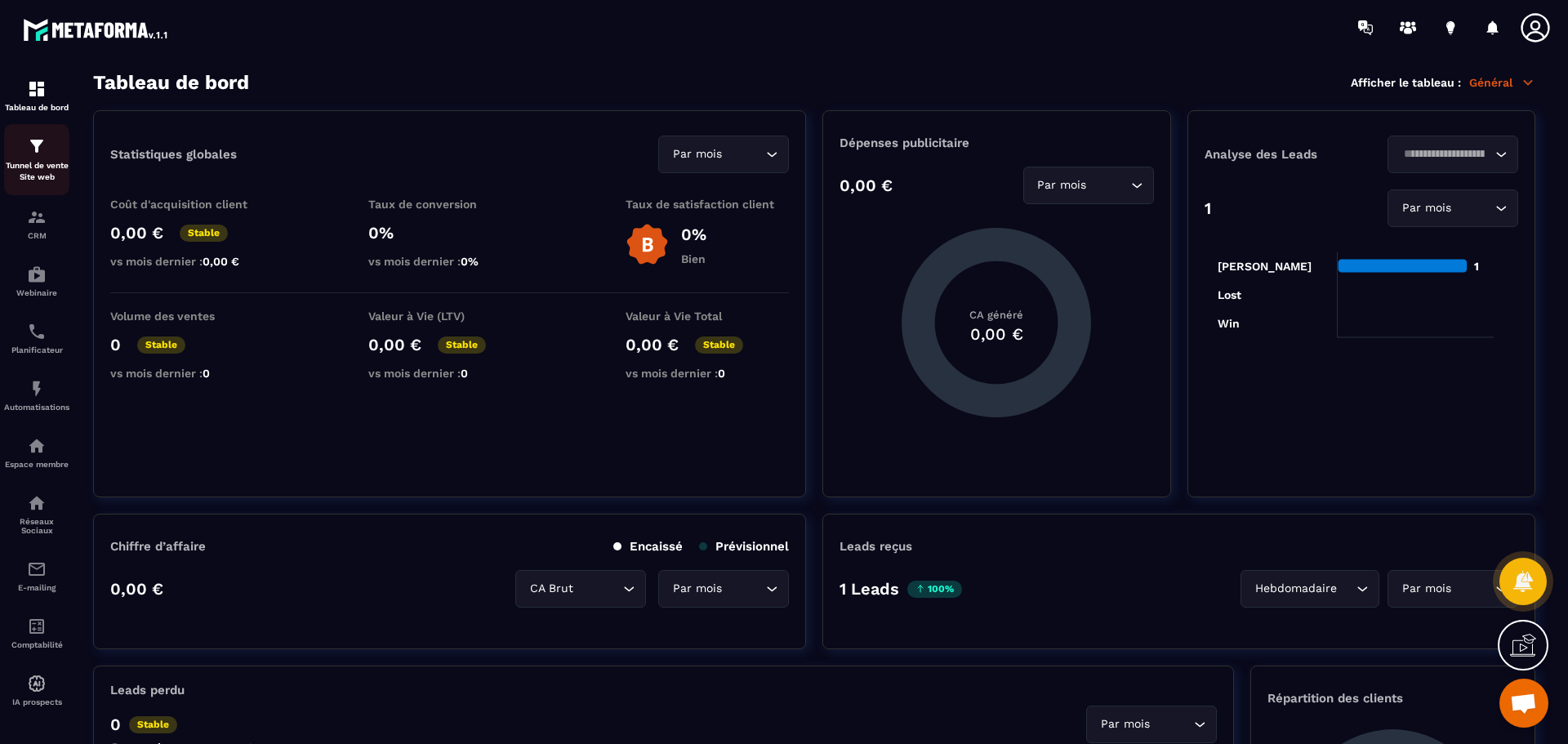
click at [27, 130] on link "Tunnel de vente Site web" at bounding box center [36, 160] width 66 height 71
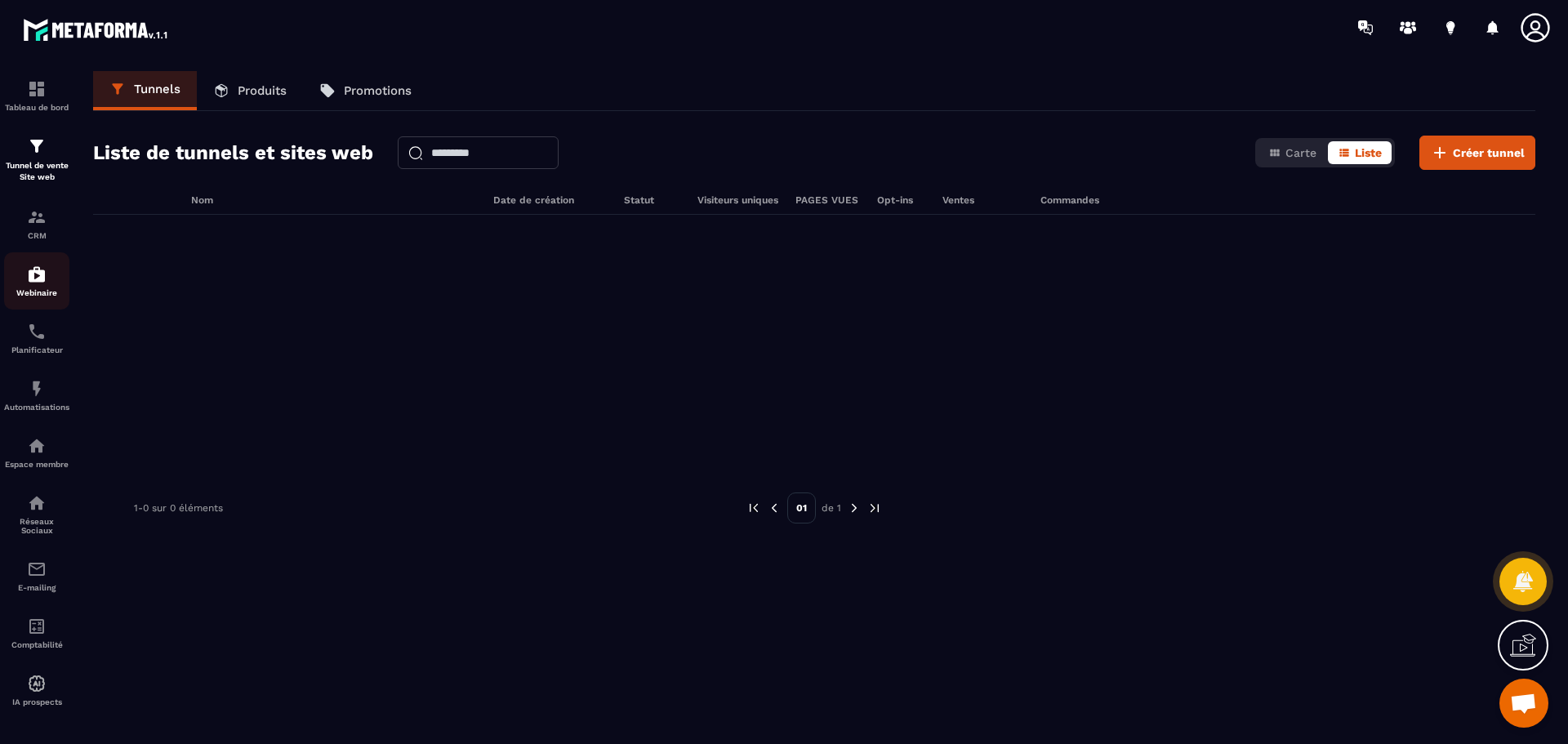
click at [25, 254] on link "Webinaire" at bounding box center [36, 281] width 66 height 57
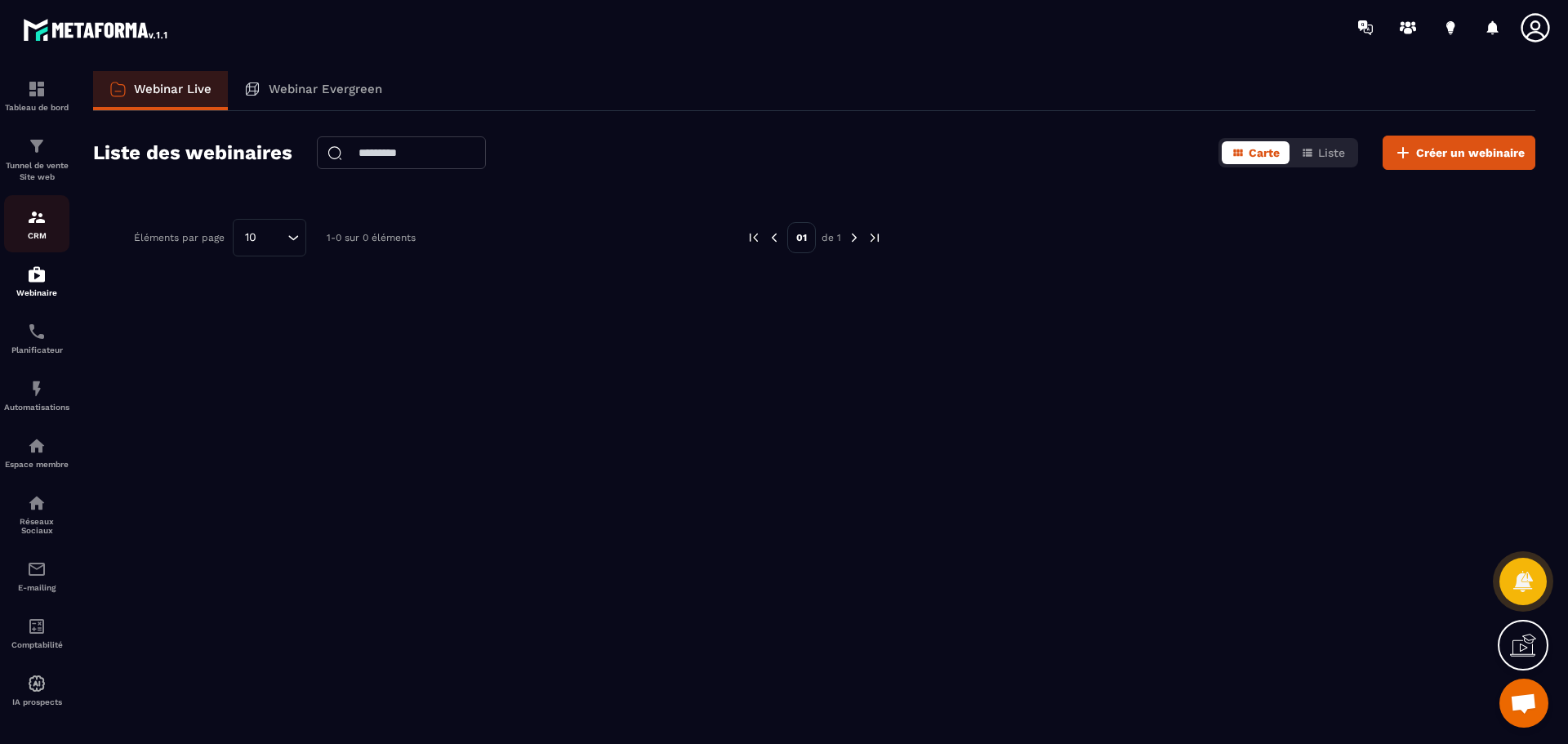
click at [27, 244] on link "CRM" at bounding box center [36, 223] width 66 height 57
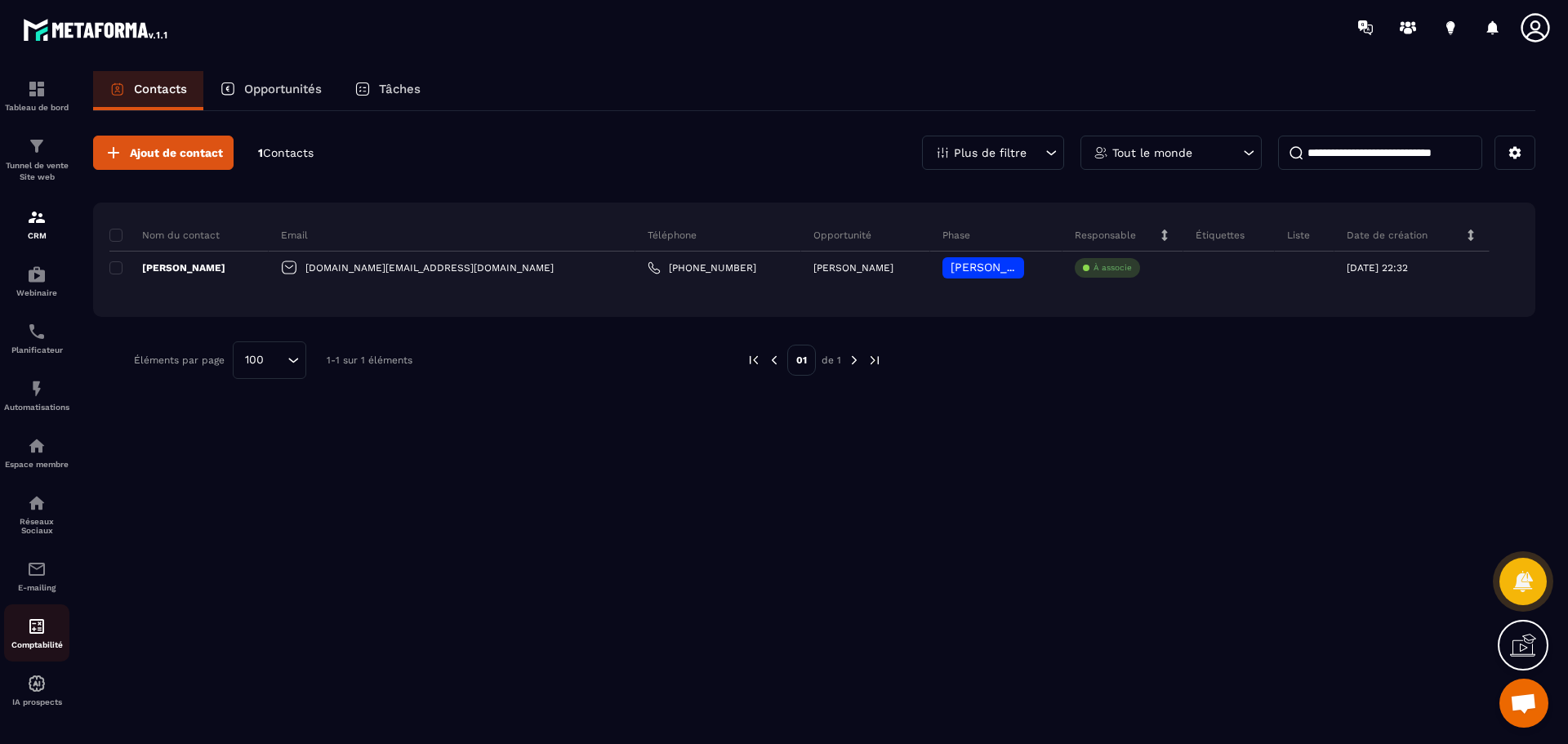
click at [27, 612] on link "Comptabilité" at bounding box center [36, 632] width 66 height 57
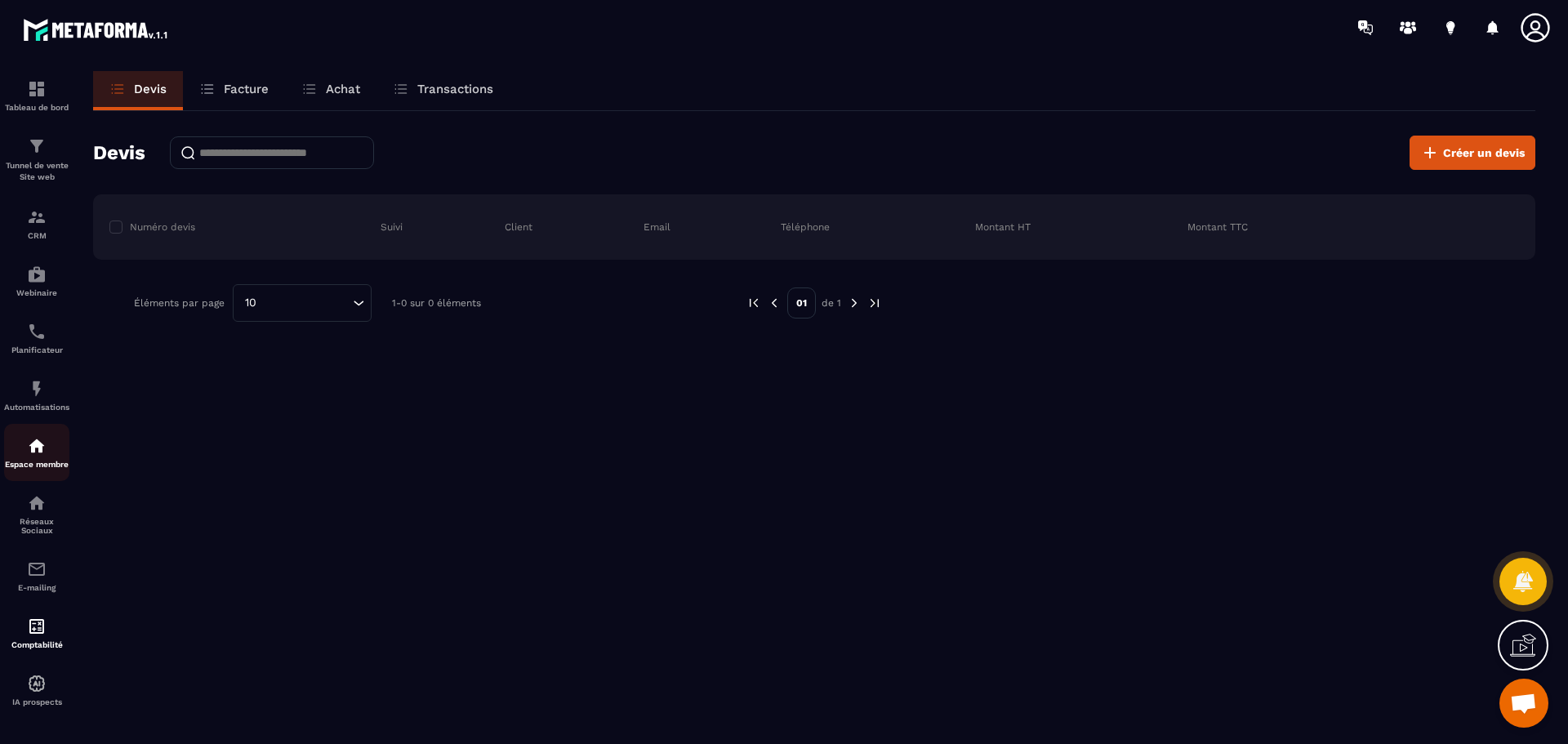
click at [18, 452] on div "Espace membre" at bounding box center [36, 451] width 66 height 32
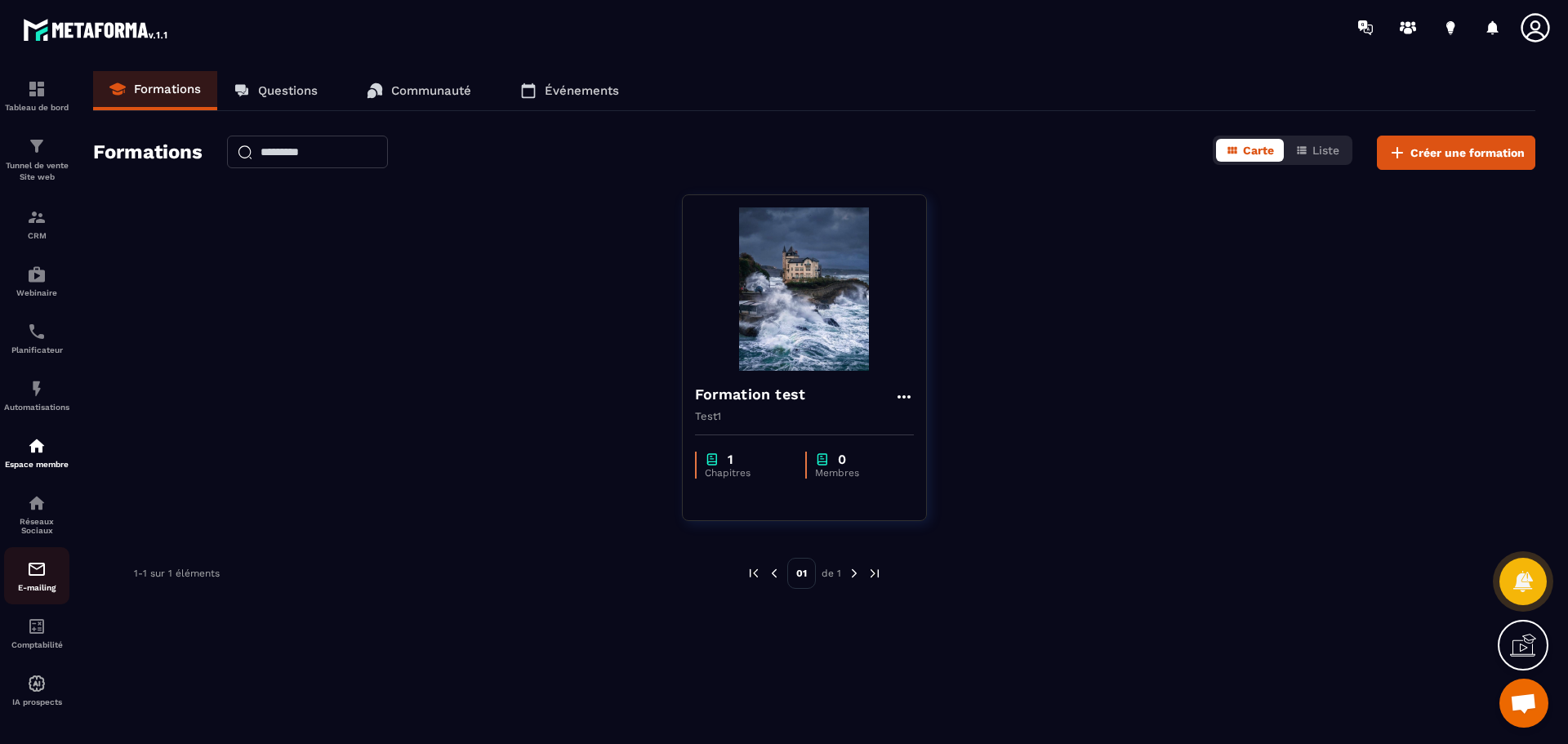
click at [20, 581] on div "E-mailing" at bounding box center [36, 575] width 66 height 32
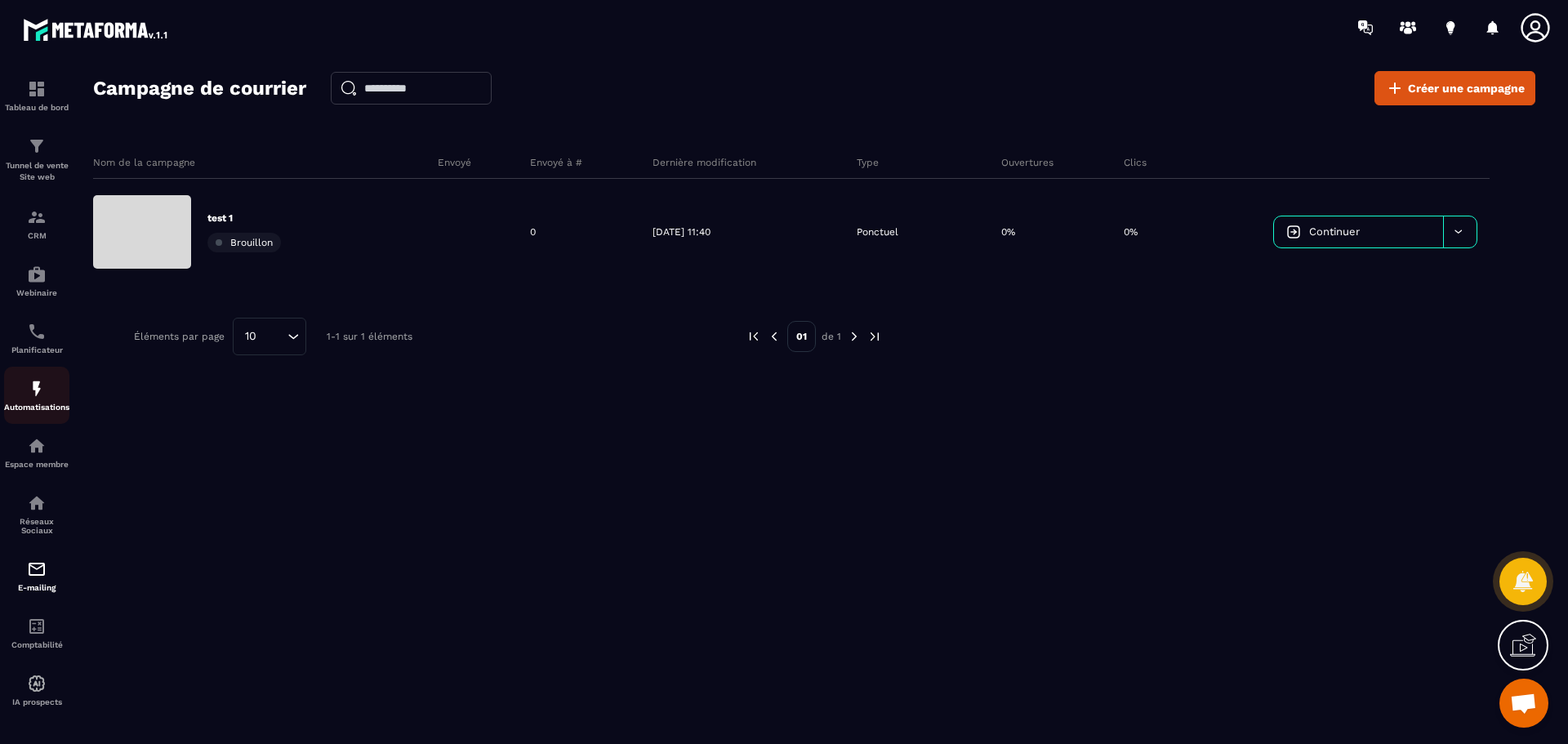
click at [23, 374] on link "Automatisations" at bounding box center [36, 395] width 66 height 57
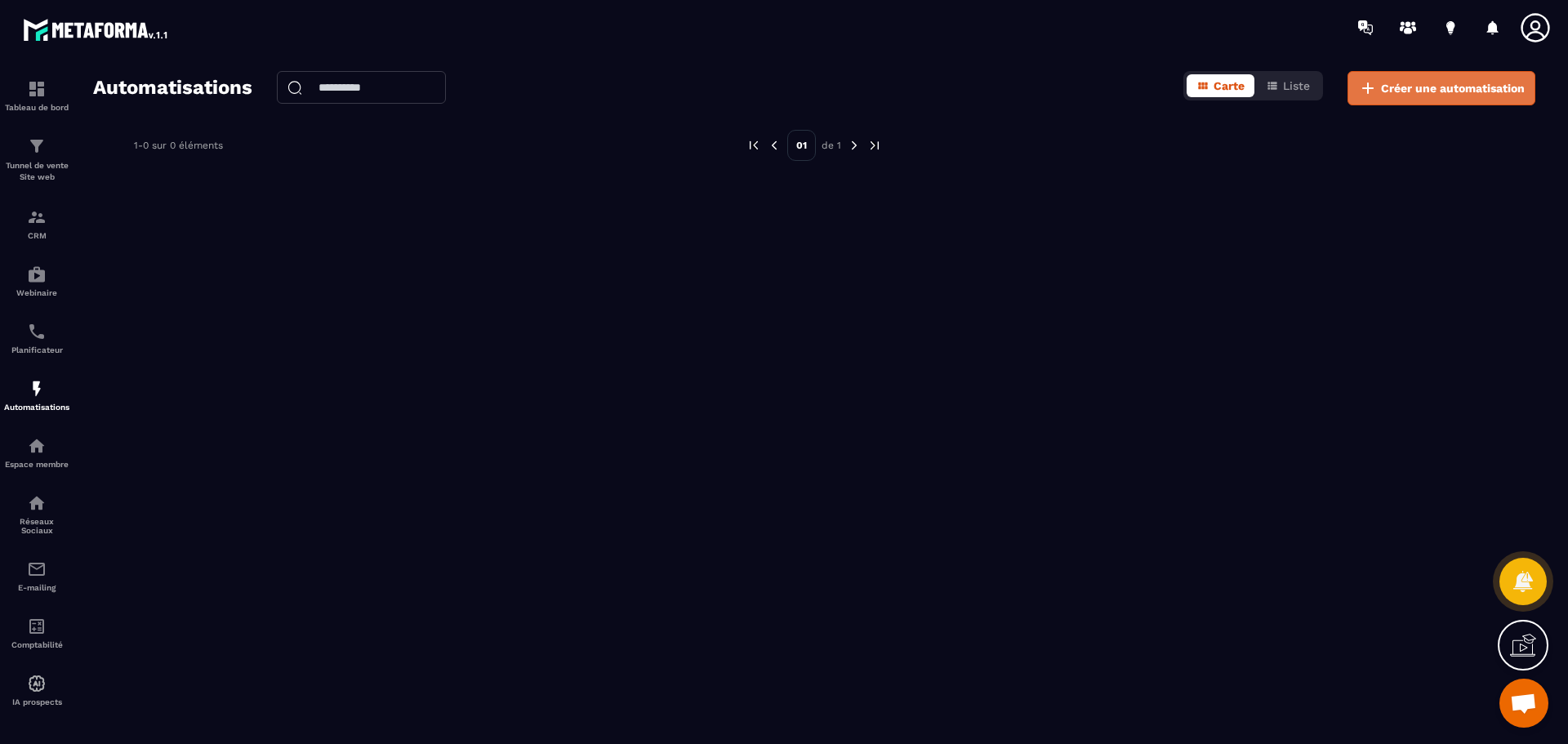
click at [1378, 98] on button "Créer une automatisation" at bounding box center [1442, 88] width 188 height 34
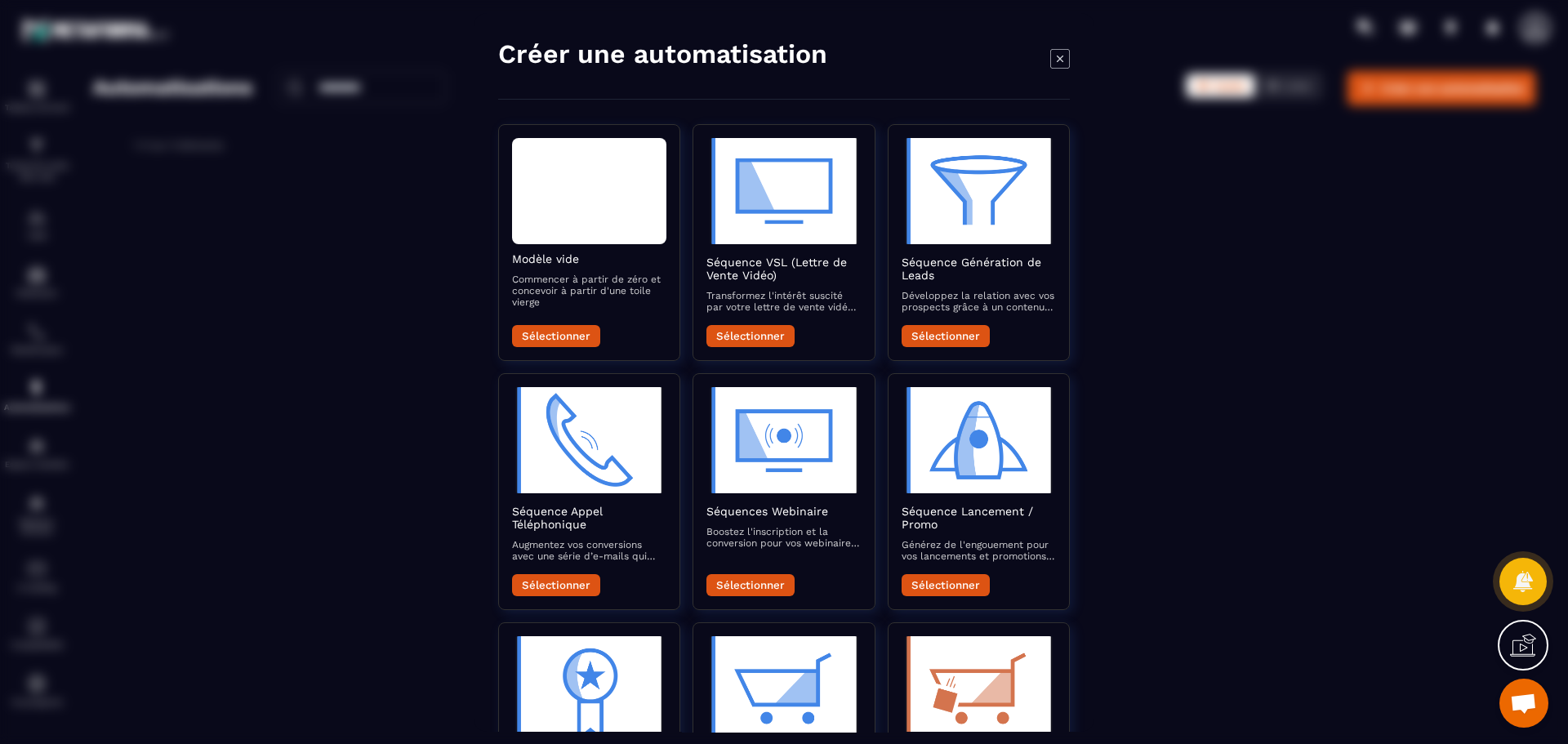
click at [374, 332] on div "Modal window" at bounding box center [784, 372] width 1568 height 744
click at [1058, 54] on icon "Modal window" at bounding box center [1061, 58] width 20 height 20
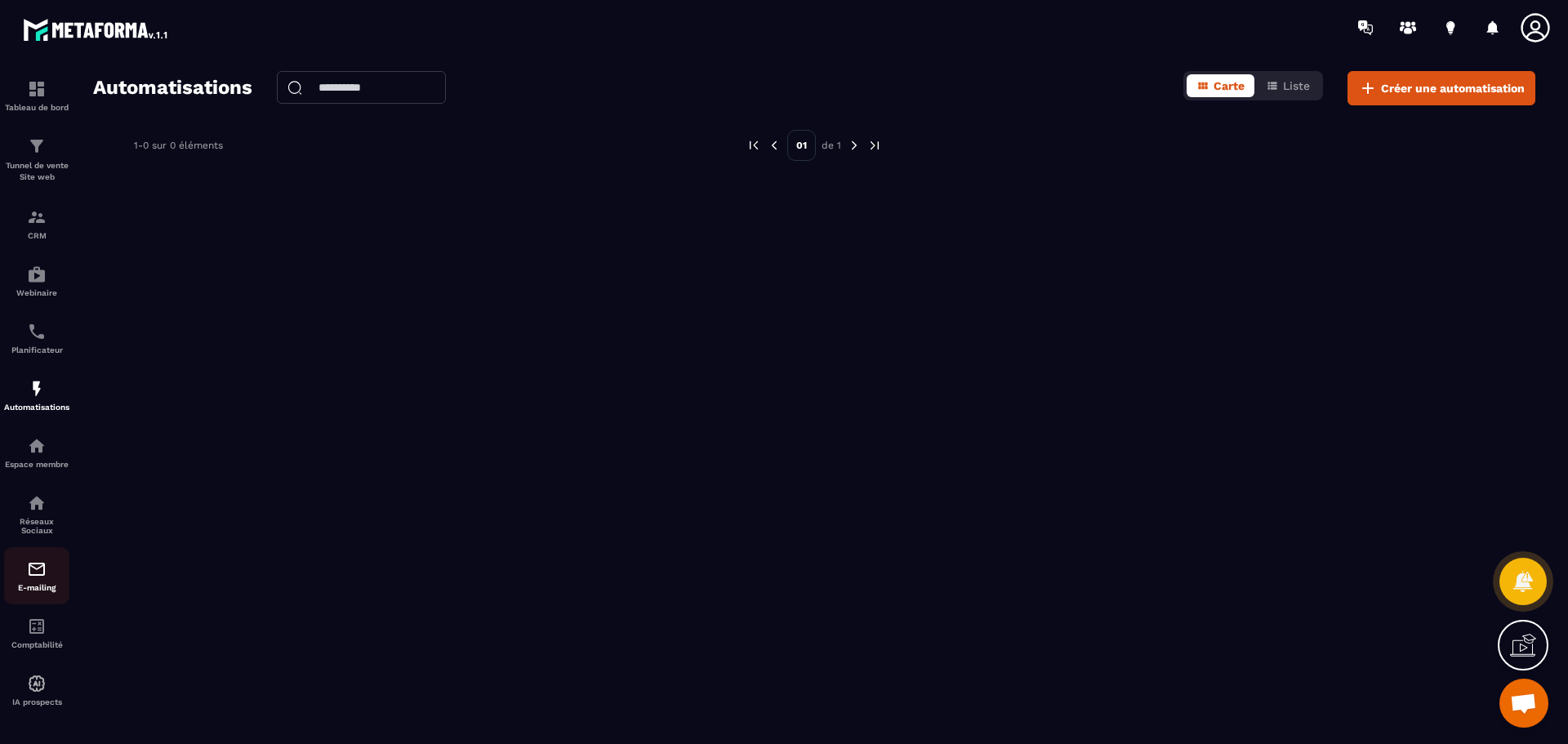
click at [21, 587] on p "E-mailing" at bounding box center [36, 586] width 66 height 9
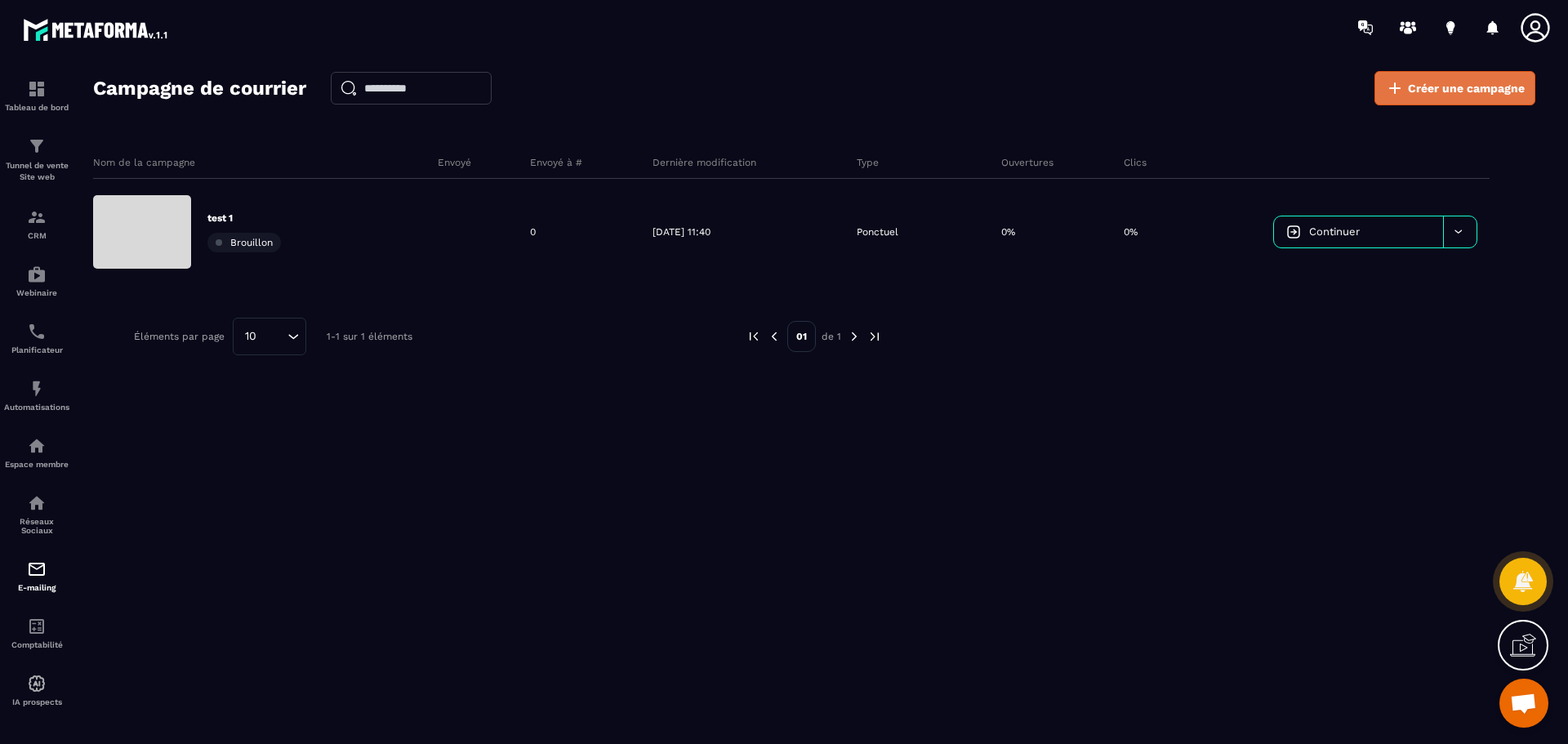
click at [1420, 94] on span "Créer une campagne" at bounding box center [1466, 88] width 117 height 17
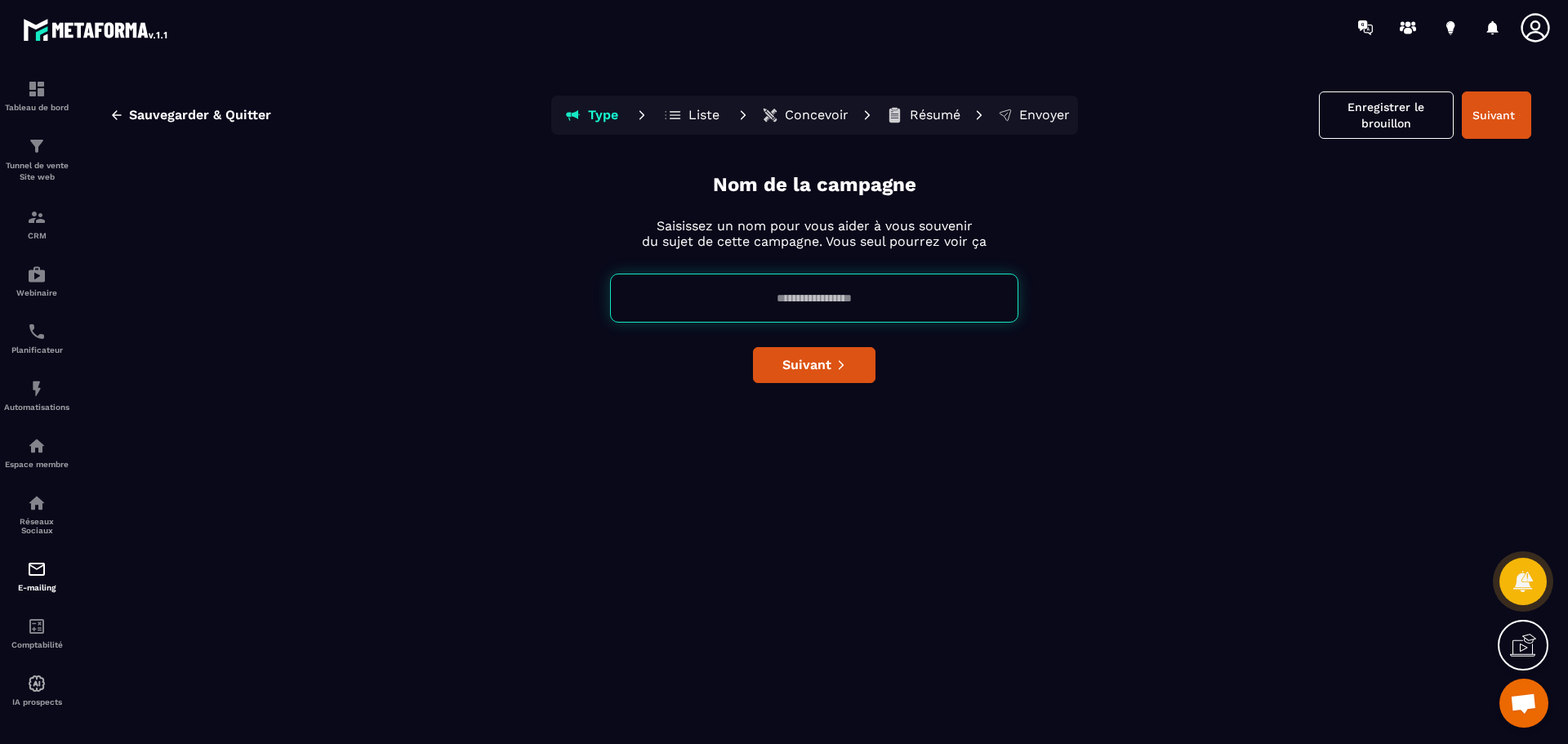
click at [835, 119] on p "Concevoir" at bounding box center [816, 115] width 64 height 17
click at [822, 111] on p "Concevoir" at bounding box center [816, 115] width 64 height 17
click at [139, 108] on span "Sauvegarder & Quitter" at bounding box center [200, 115] width 142 height 17
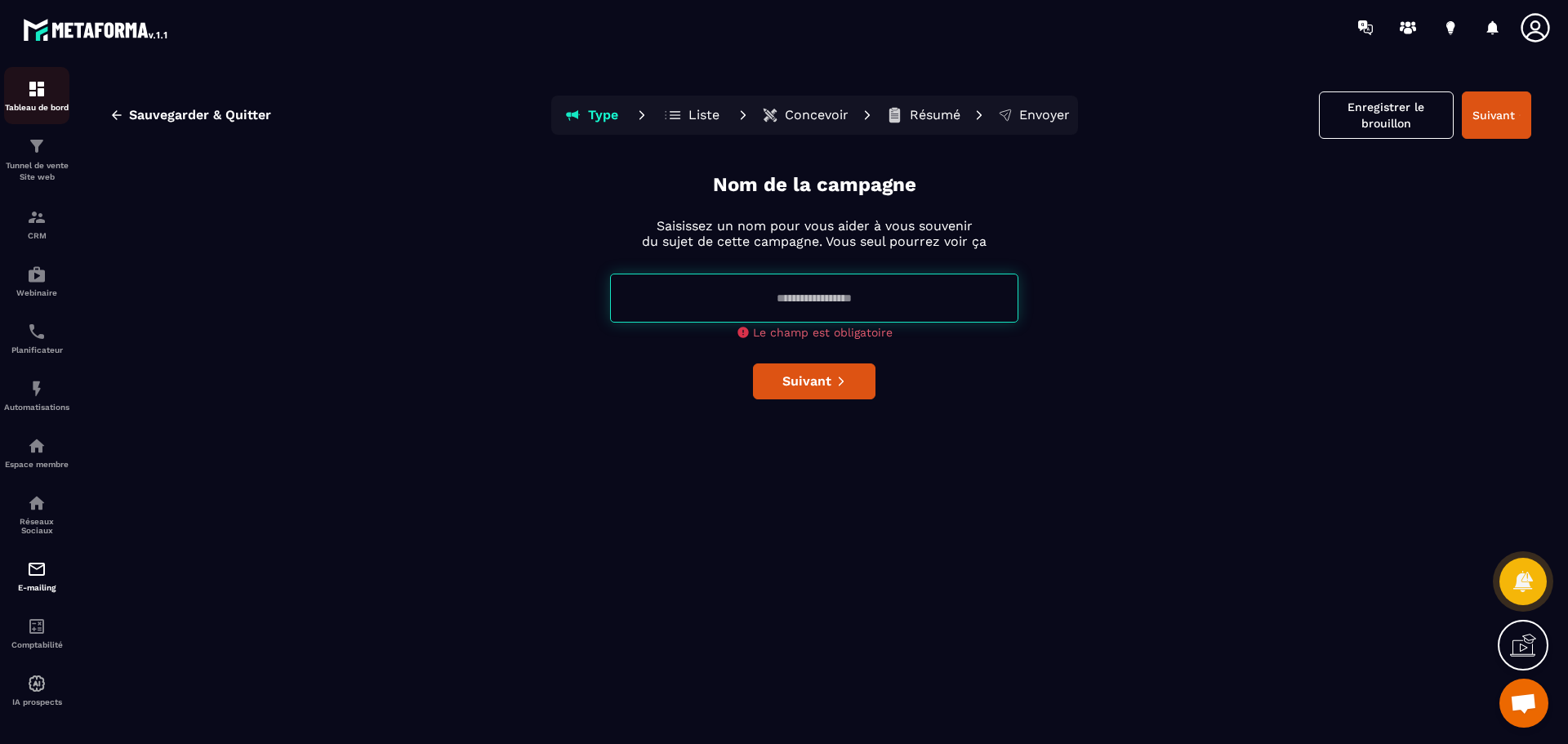
click at [36, 113] on link "Tableau de bord" at bounding box center [36, 95] width 66 height 57
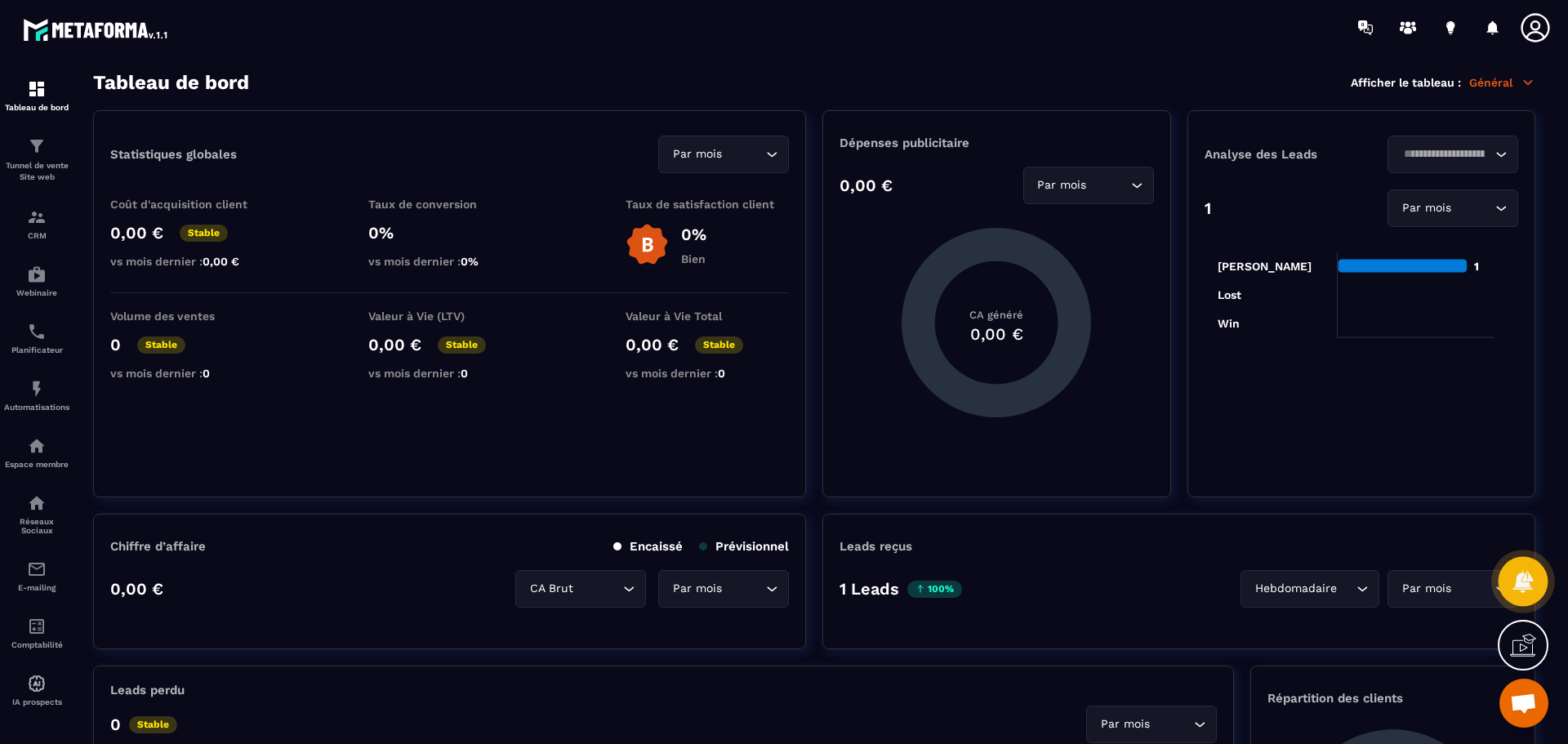
click at [1518, 573] on icon at bounding box center [1523, 581] width 24 height 23
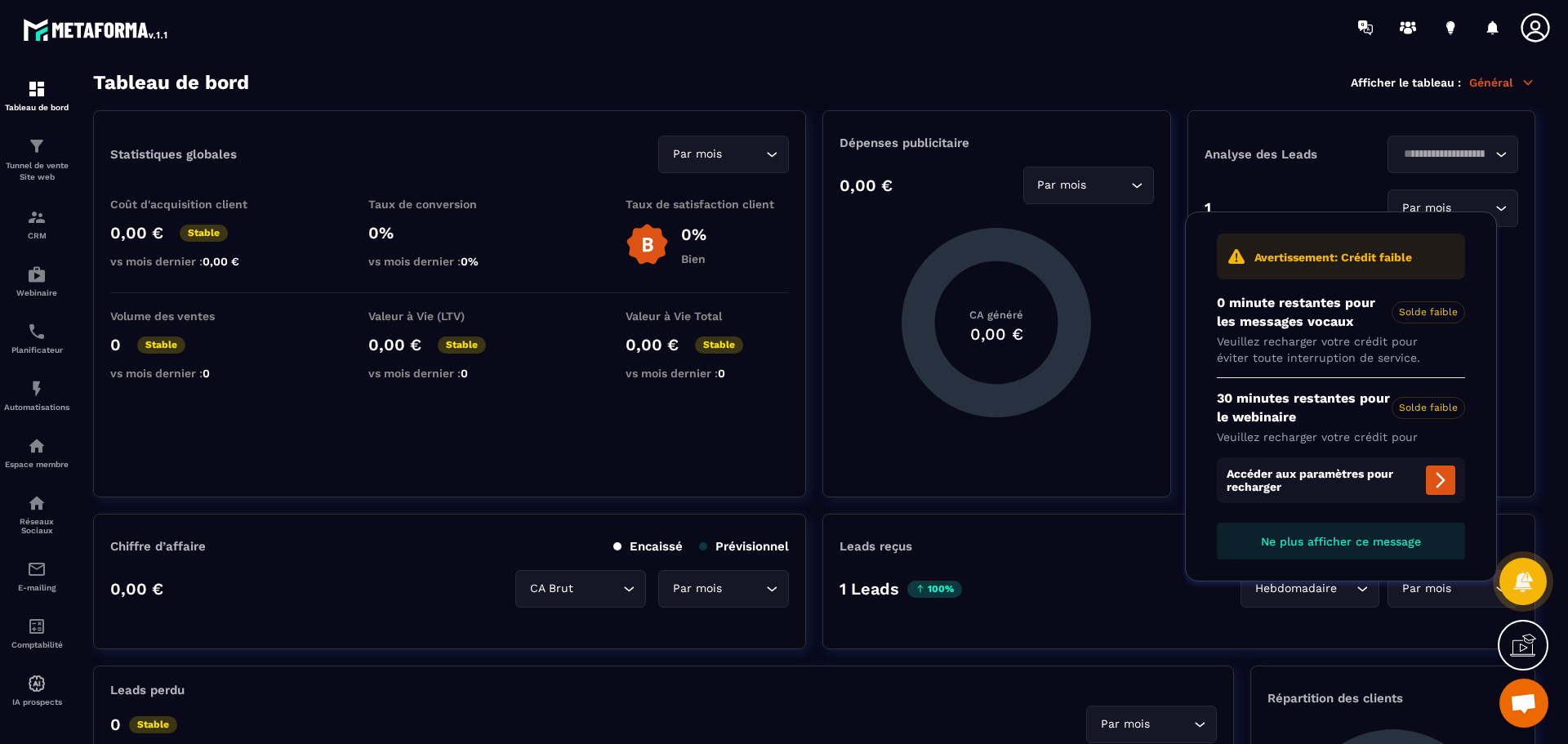
click at [1422, 310] on span "Solde faible" at bounding box center [1428, 312] width 73 height 23
click at [1441, 477] on icon at bounding box center [1441, 481] width 9 height 16
